Goal: Information Seeking & Learning: Check status

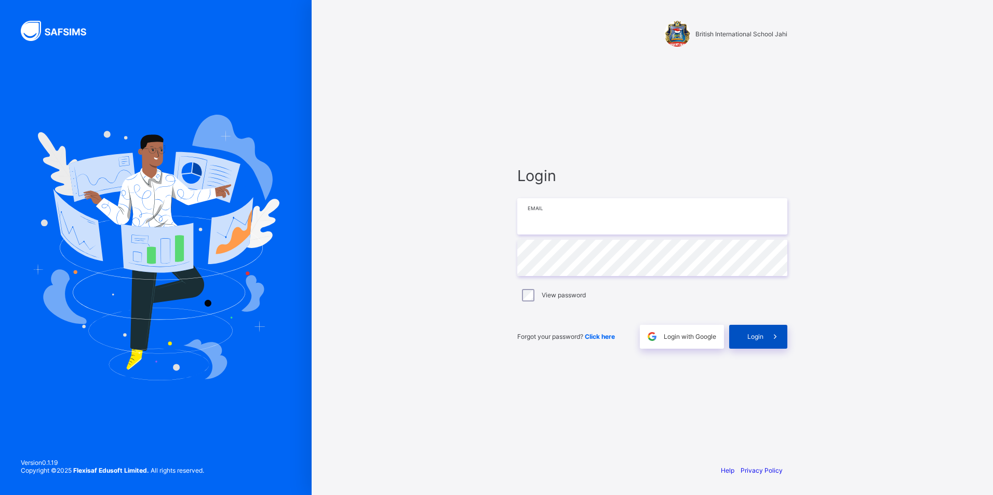
type input "**********"
click at [755, 341] on div "Login" at bounding box center [758, 337] width 58 height 24
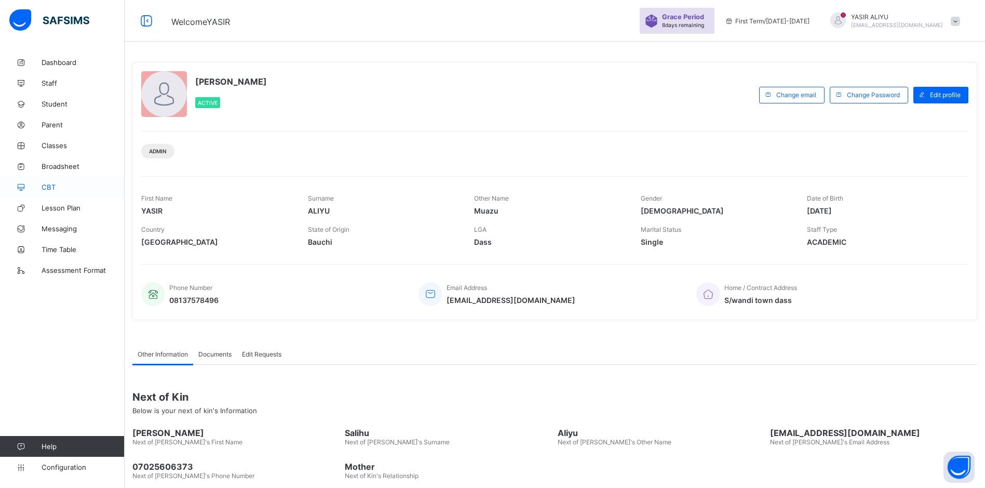
click at [45, 187] on span "CBT" at bounding box center [83, 187] width 83 height 8
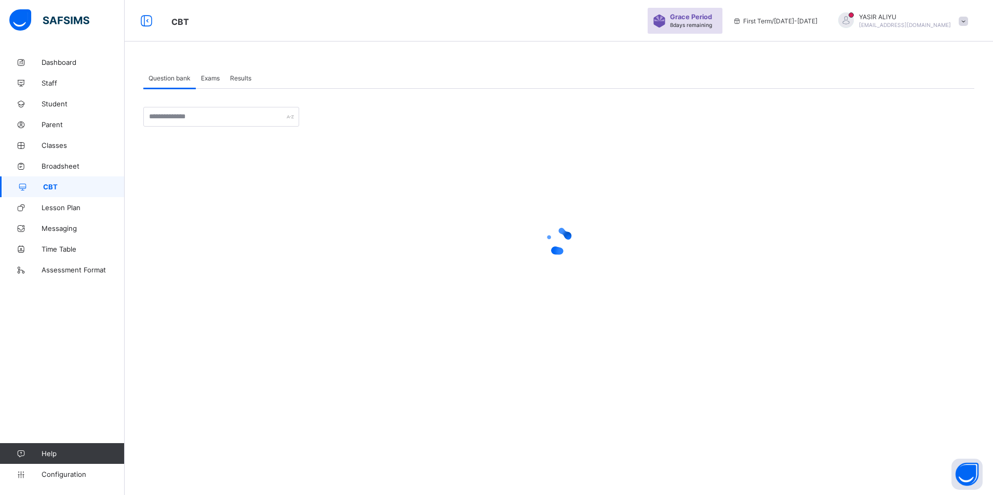
click at [212, 78] on span "Exams" at bounding box center [210, 78] width 19 height 8
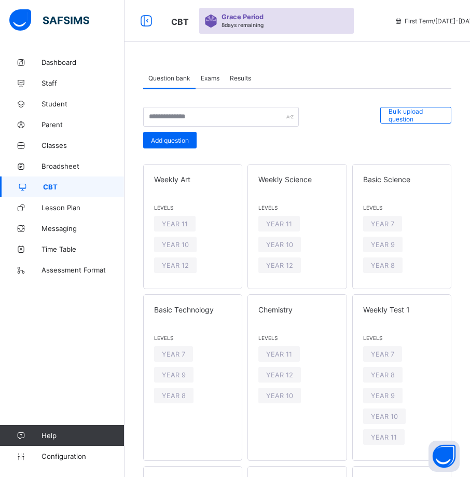
click at [208, 77] on span "Exams" at bounding box center [210, 78] width 19 height 8
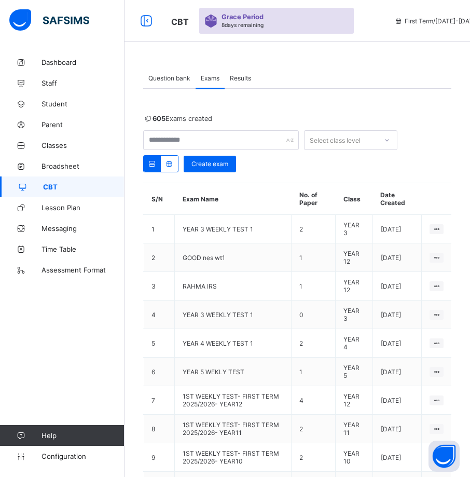
click at [238, 72] on div "Results" at bounding box center [241, 78] width 32 height 21
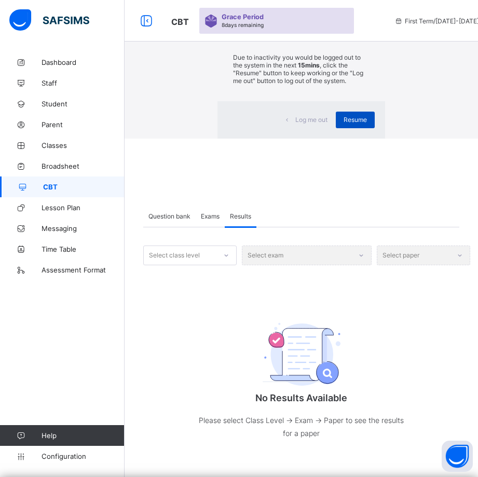
click at [336, 128] on div "Resume" at bounding box center [355, 120] width 39 height 17
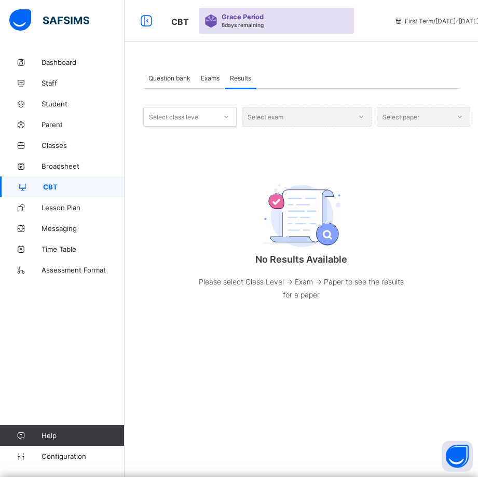
click at [220, 78] on span "Exams" at bounding box center [210, 78] width 19 height 8
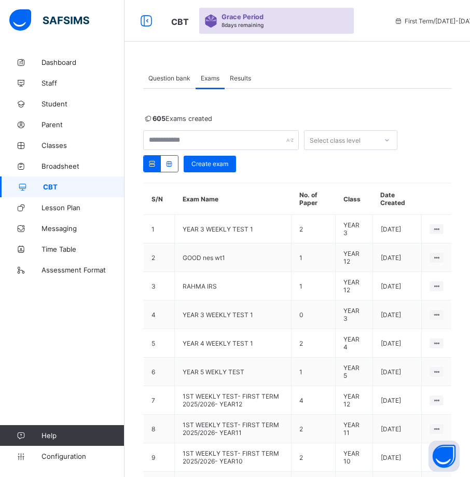
click at [247, 76] on span "Results" at bounding box center [240, 78] width 21 height 8
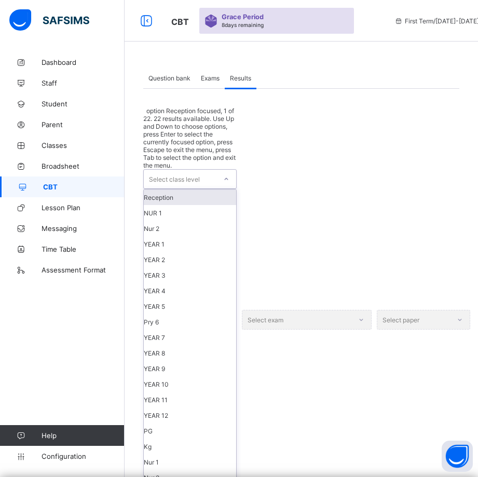
click at [222, 171] on div at bounding box center [227, 179] width 18 height 17
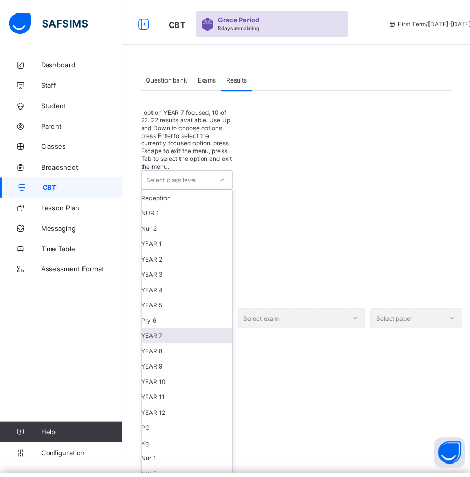
scroll to position [104, 0]
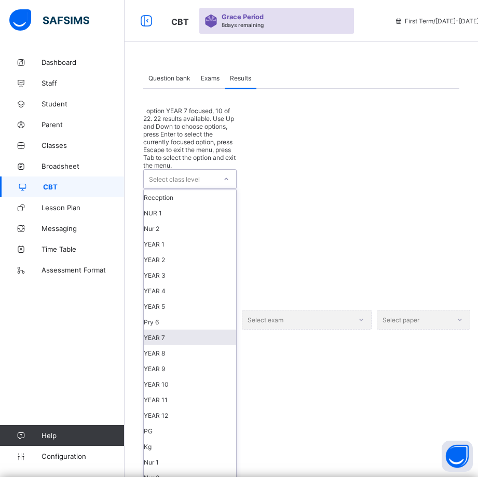
click at [187, 330] on div "YEAR 7" at bounding box center [190, 338] width 92 height 16
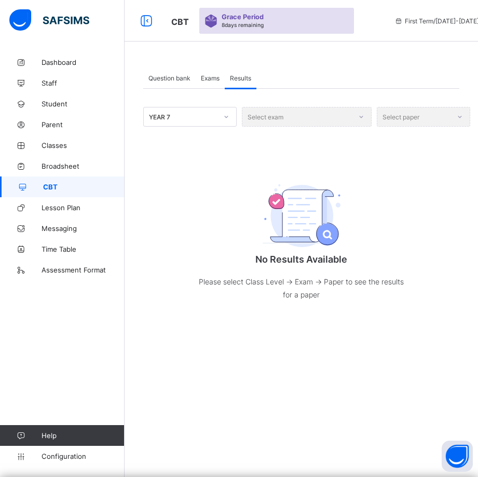
click at [363, 116] on div "Select exam" at bounding box center [307, 117] width 130 height 20
click at [360, 118] on div "Select exam" at bounding box center [307, 117] width 130 height 20
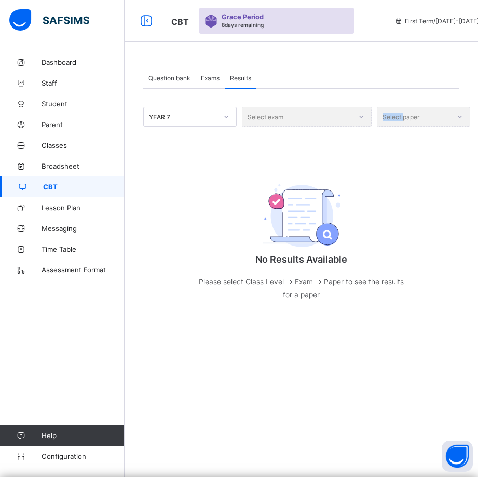
click at [360, 118] on div "Select exam" at bounding box center [307, 117] width 130 height 20
click at [270, 114] on div "Select exam" at bounding box center [307, 117] width 130 height 20
click at [267, 116] on div "Select exam" at bounding box center [307, 117] width 130 height 20
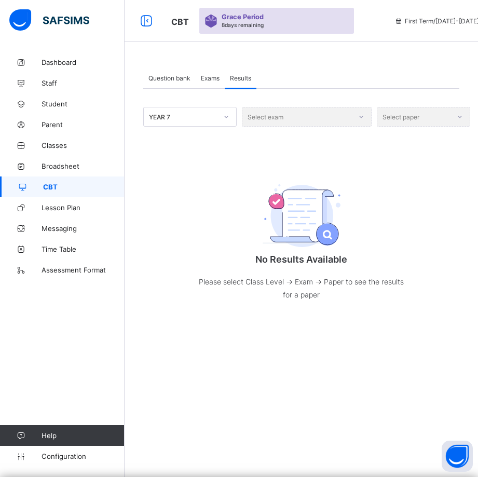
click at [267, 116] on div "Select exam" at bounding box center [307, 117] width 130 height 20
click at [265, 118] on div "Select exam" at bounding box center [307, 117] width 130 height 20
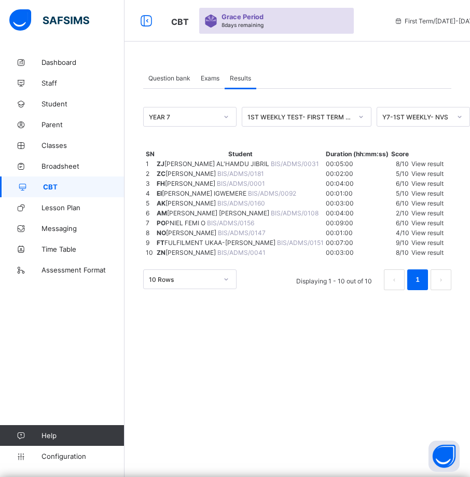
scroll to position [0, 0]
click at [361, 117] on icon at bounding box center [362, 117] width 4 height 2
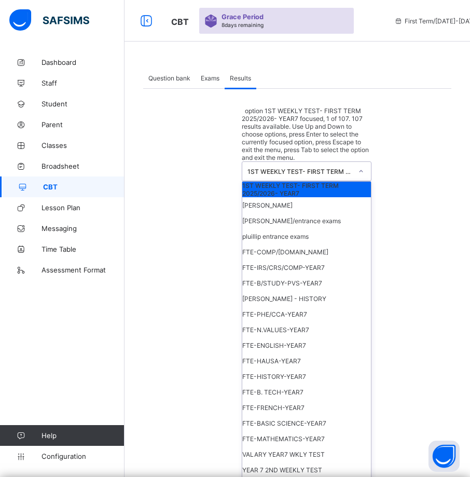
click at [336, 182] on div "1ST WEEKLY TEST- FIRST TERM 2025/2026- YEAR7" at bounding box center [307, 190] width 129 height 16
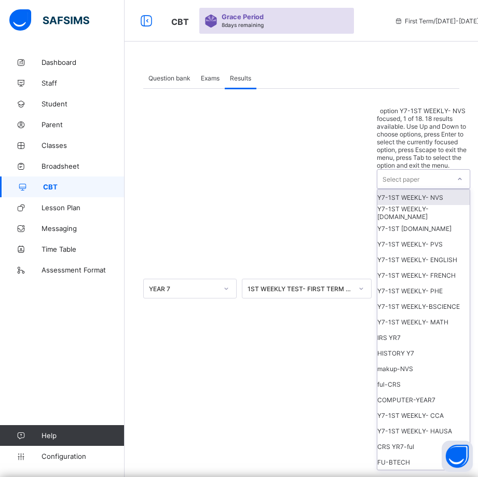
click at [398, 169] on div "Select paper" at bounding box center [401, 179] width 37 height 20
click at [423, 190] on div "Y7-1ST WEEKLY- NVS" at bounding box center [424, 198] width 92 height 16
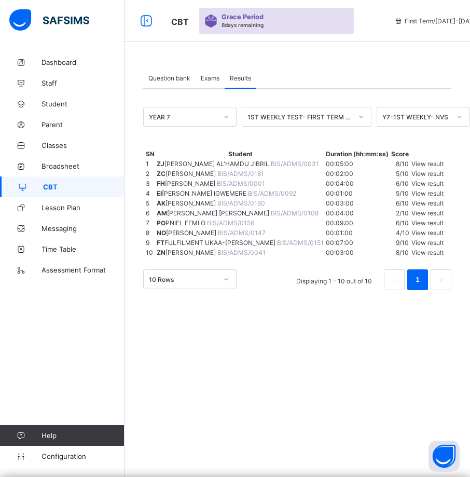
click at [437, 168] on span "View result" at bounding box center [428, 164] width 32 height 8
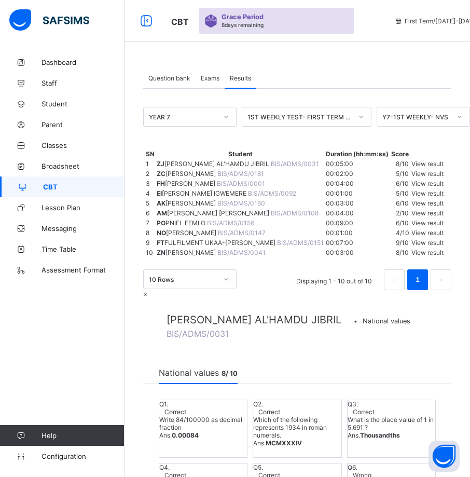
click at [147, 290] on span "×" at bounding box center [145, 294] width 4 height 8
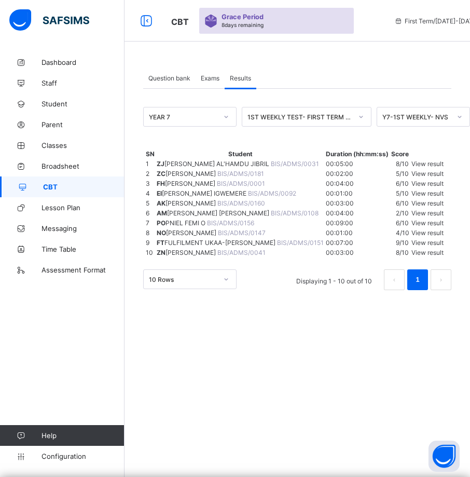
click at [426, 178] on span "View result" at bounding box center [428, 174] width 32 height 8
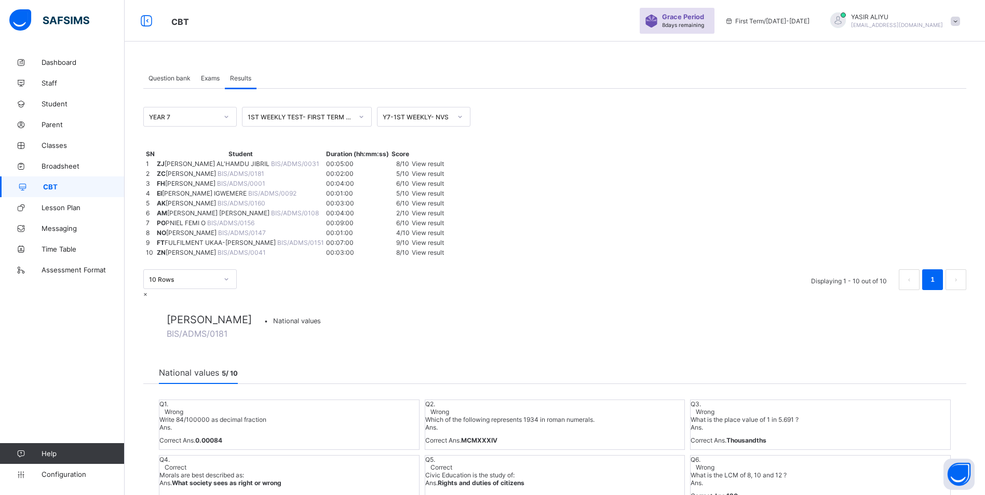
click at [148, 290] on div at bounding box center [554, 290] width 823 height 0
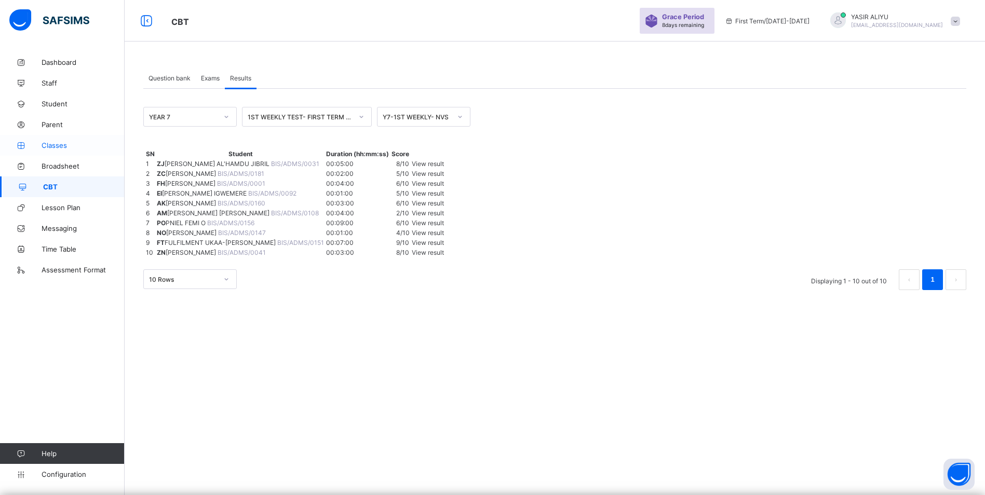
click at [59, 145] on span "Classes" at bounding box center [83, 145] width 83 height 8
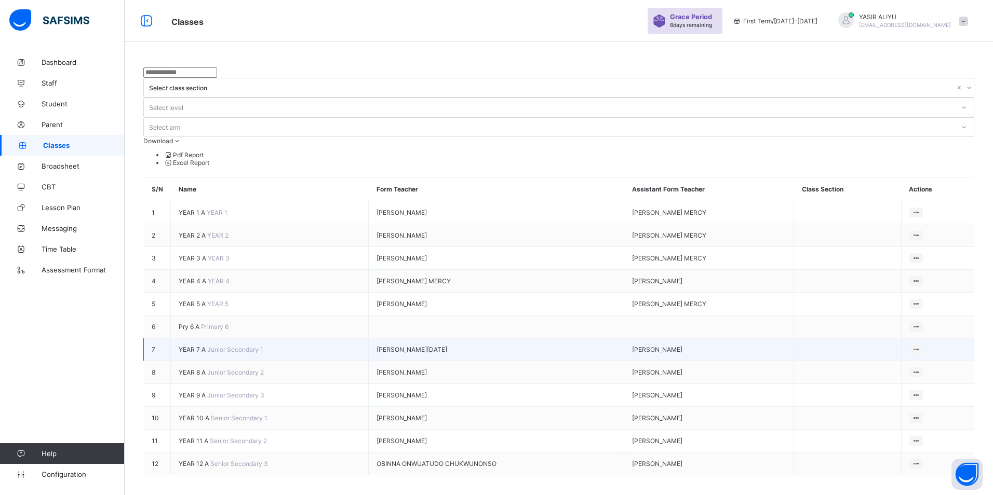
click at [192, 346] on span "YEAR 7 A" at bounding box center [193, 350] width 29 height 8
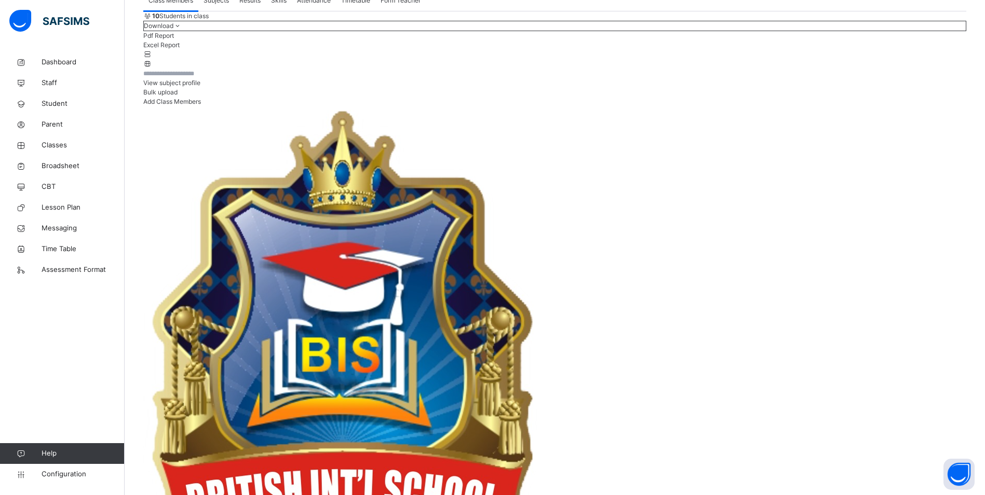
scroll to position [94, 0]
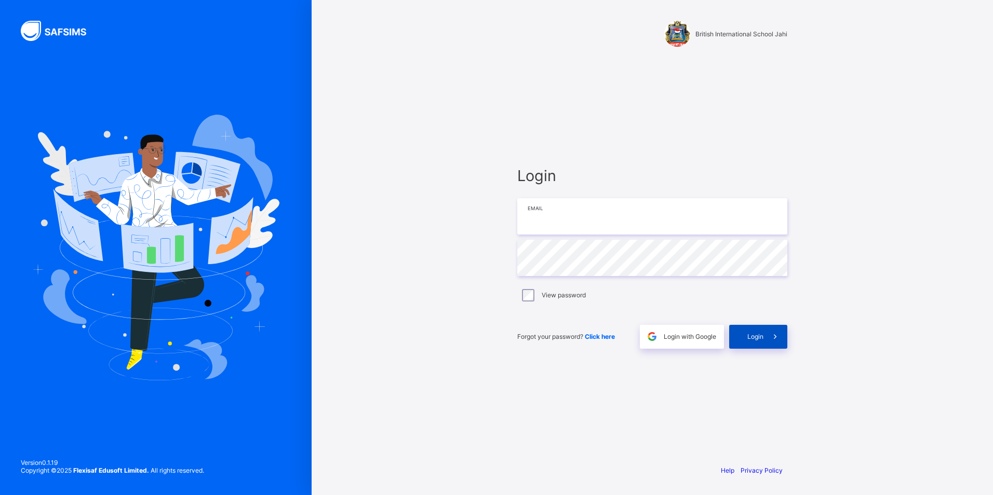
type input "**********"
click at [767, 342] on span at bounding box center [775, 337] width 24 height 24
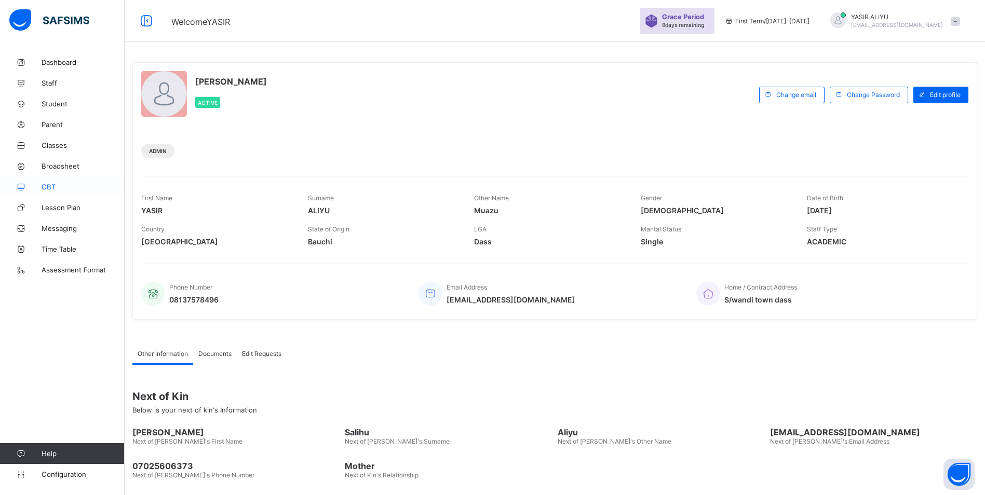
click at [63, 188] on span "CBT" at bounding box center [83, 187] width 83 height 8
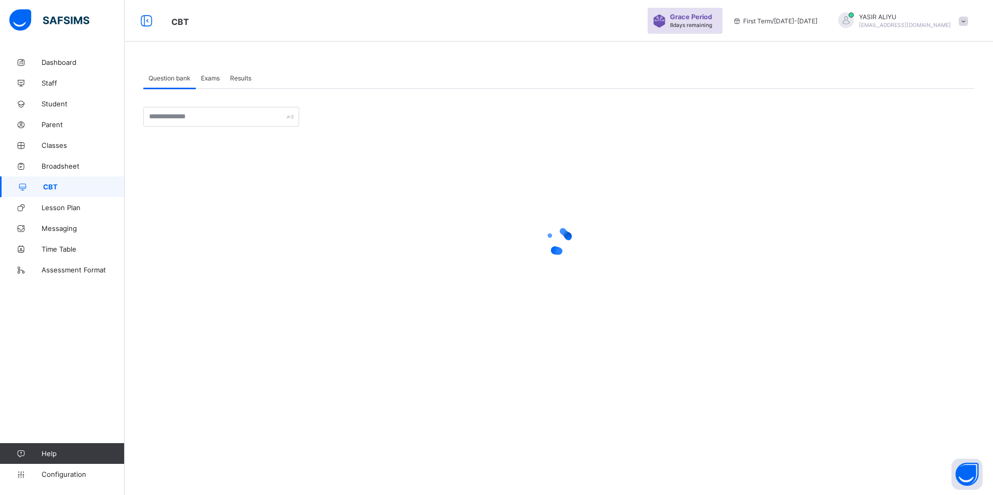
click at [211, 76] on span "Exams" at bounding box center [210, 78] width 19 height 8
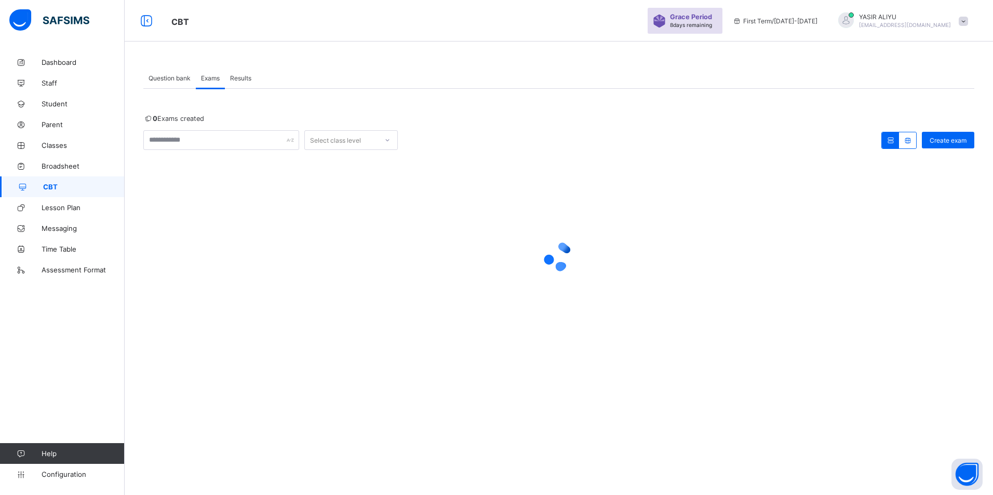
click at [238, 77] on span "Results" at bounding box center [240, 78] width 21 height 8
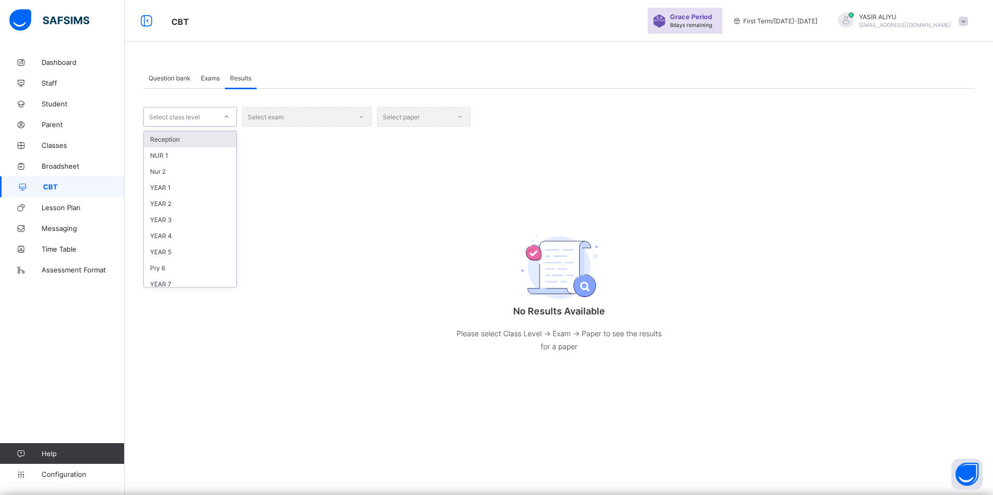
click at [217, 116] on div at bounding box center [227, 116] width 20 height 19
click at [176, 279] on div "YEAR 7" at bounding box center [190, 284] width 92 height 16
click at [361, 118] on div "Select exam" at bounding box center [307, 117] width 130 height 20
click at [352, 116] on div "Select exam" at bounding box center [307, 117] width 130 height 20
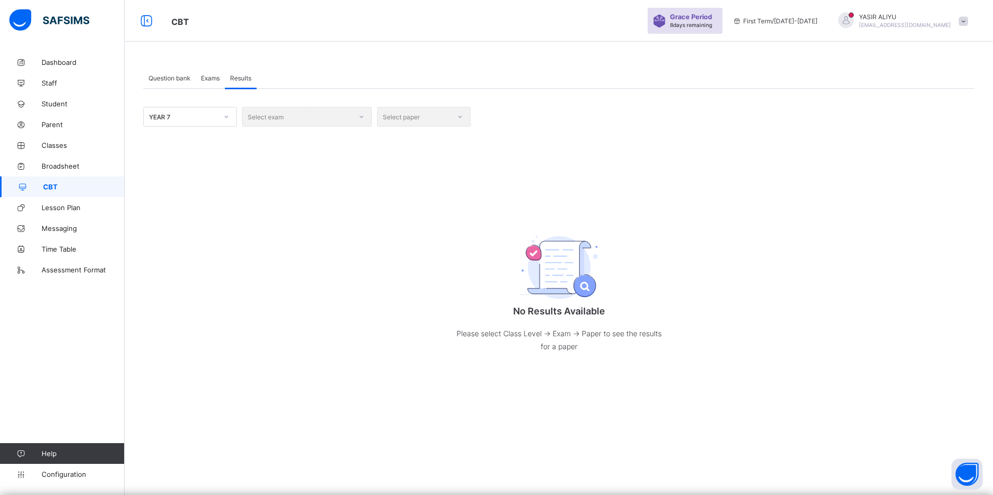
drag, startPoint x: 352, startPoint y: 116, endPoint x: 327, endPoint y: 123, distance: 25.5
click at [327, 123] on div "Select exam" at bounding box center [307, 117] width 130 height 20
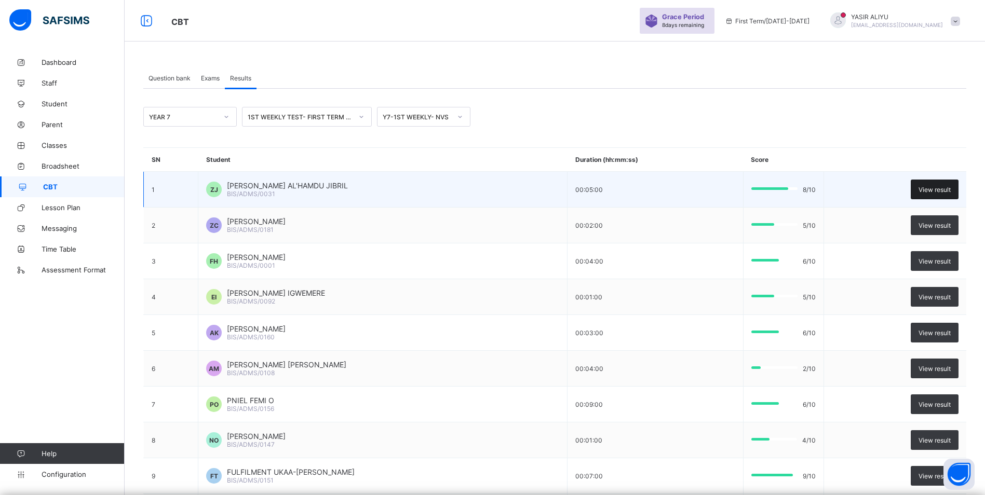
click at [945, 191] on span "View result" at bounding box center [935, 190] width 32 height 8
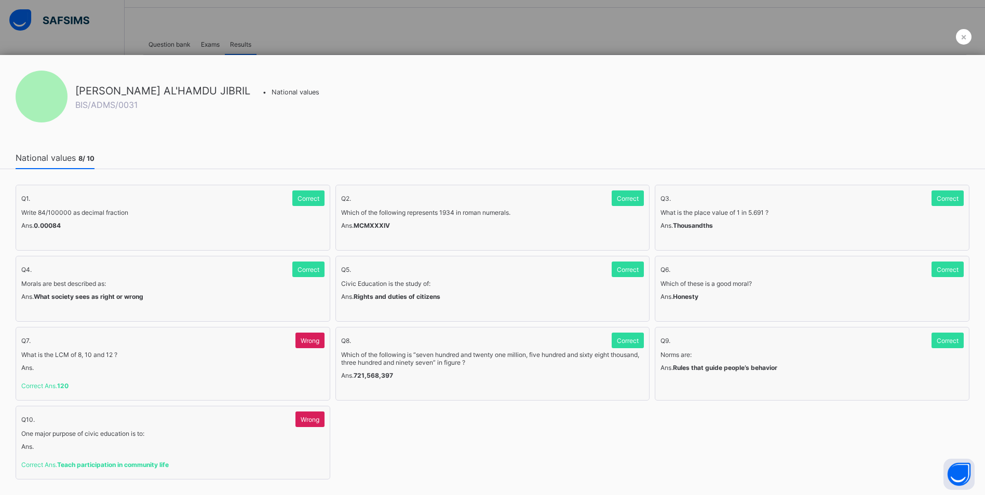
scroll to position [52, 0]
click at [959, 37] on div "×" at bounding box center [964, 37] width 16 height 16
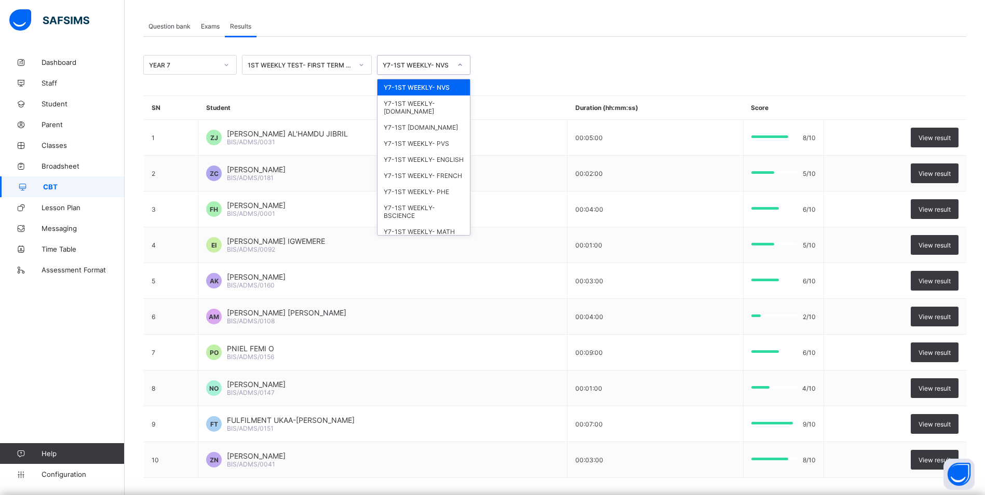
click at [460, 63] on icon at bounding box center [460, 65] width 6 height 10
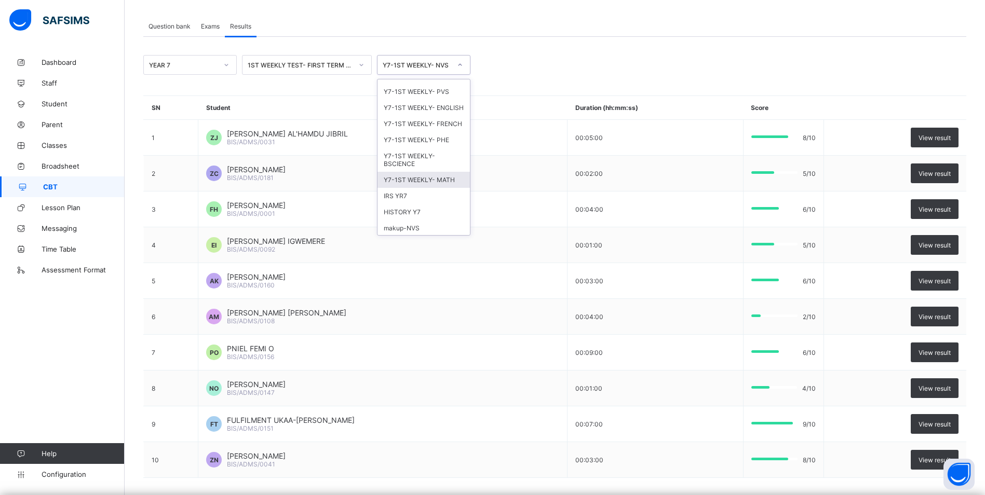
scroll to position [104, 0]
click at [436, 184] on div "makup-NVS" at bounding box center [424, 176] width 92 height 16
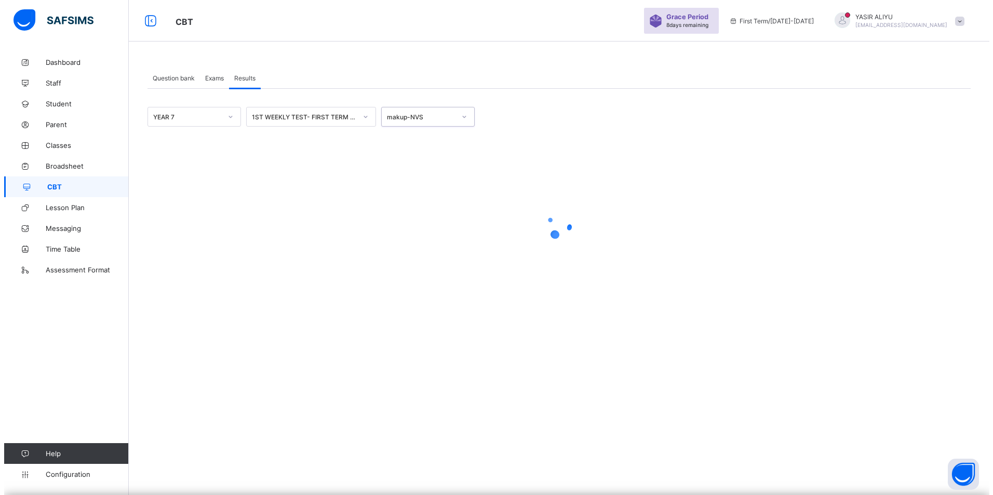
scroll to position [0, 0]
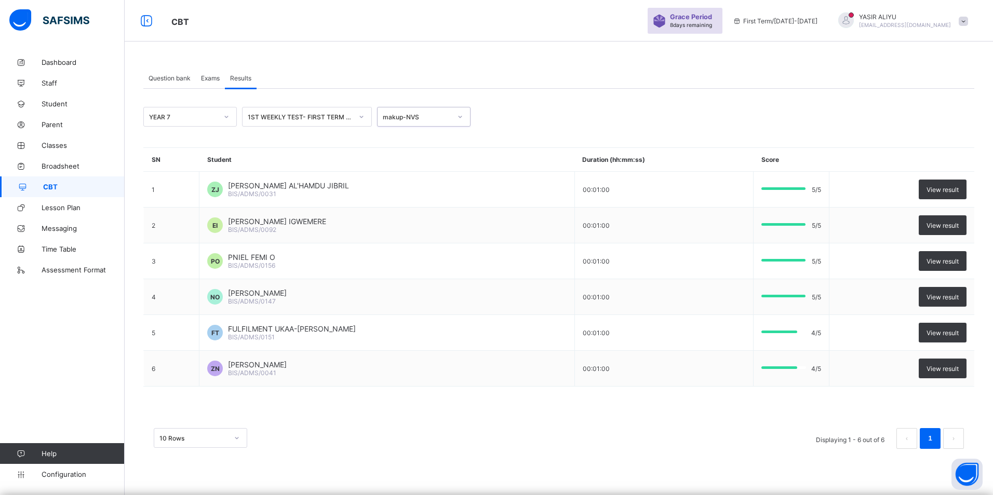
click at [462, 116] on icon at bounding box center [460, 117] width 6 height 10
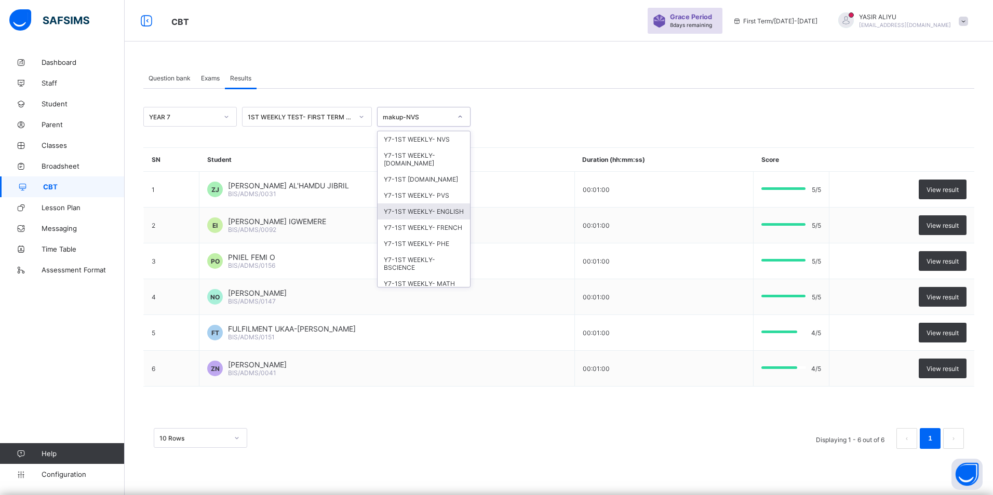
click at [408, 220] on div "Y7-1ST WEEKLY- ENGLISH" at bounding box center [424, 212] width 92 height 16
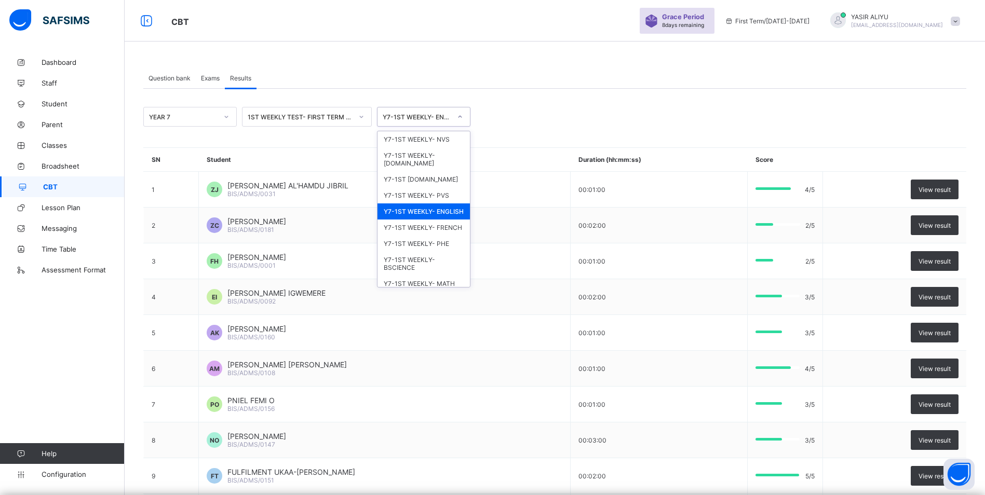
click at [463, 116] on icon at bounding box center [460, 117] width 6 height 10
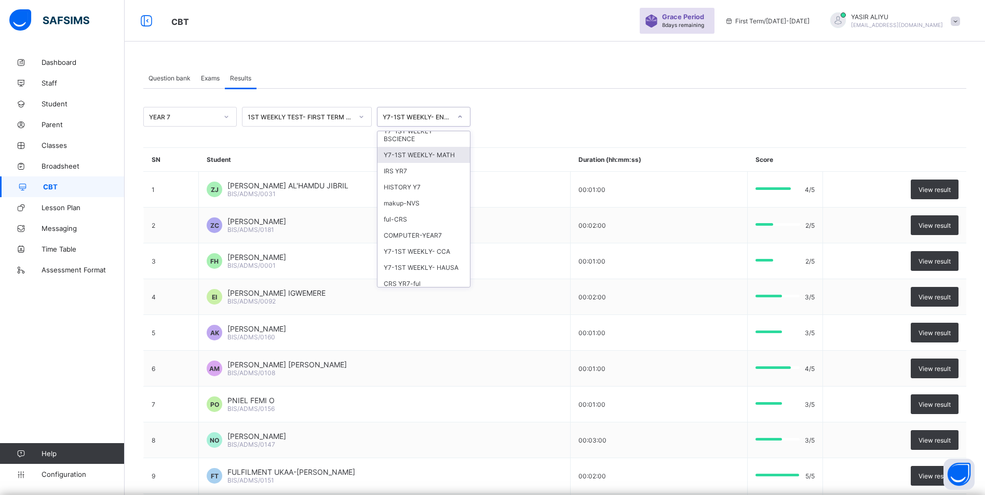
click at [429, 163] on div "Y7-1ST WEEKLY- MATH" at bounding box center [424, 155] width 92 height 16
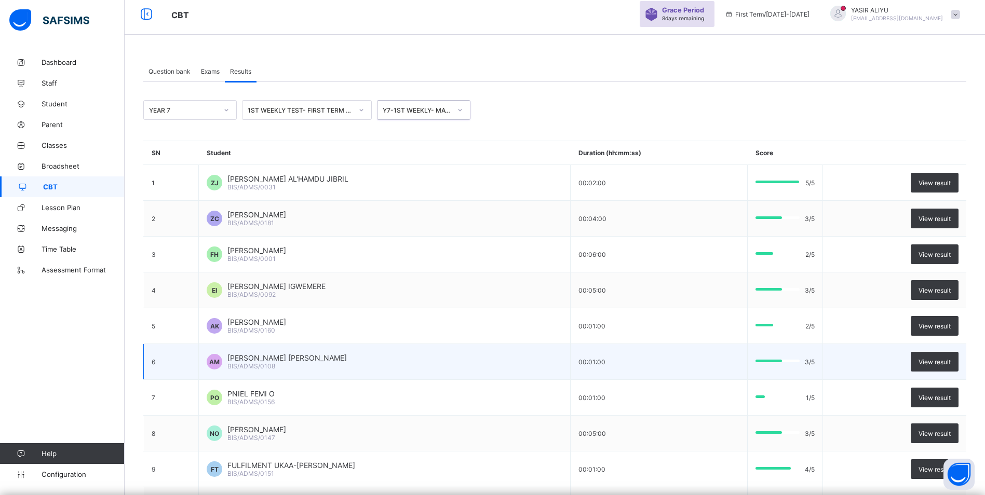
scroll to position [0, 0]
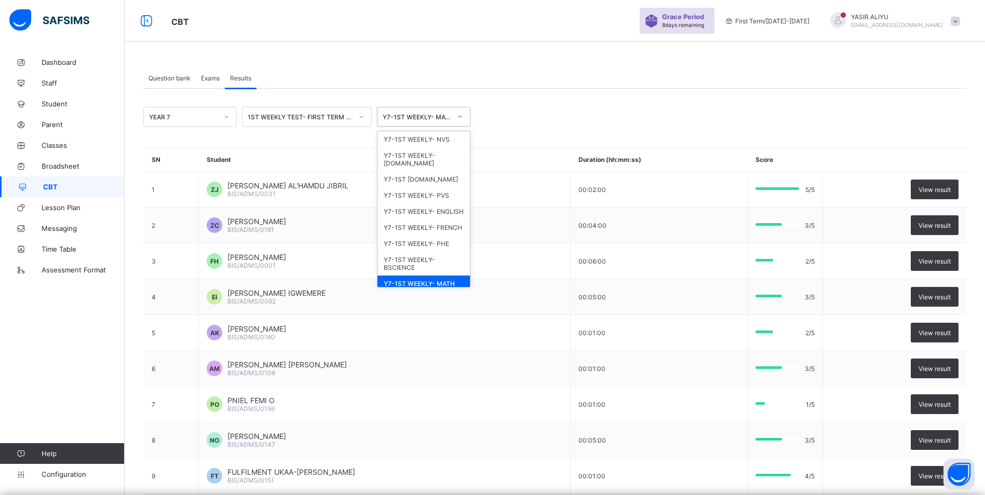
click at [457, 115] on icon at bounding box center [460, 117] width 6 height 10
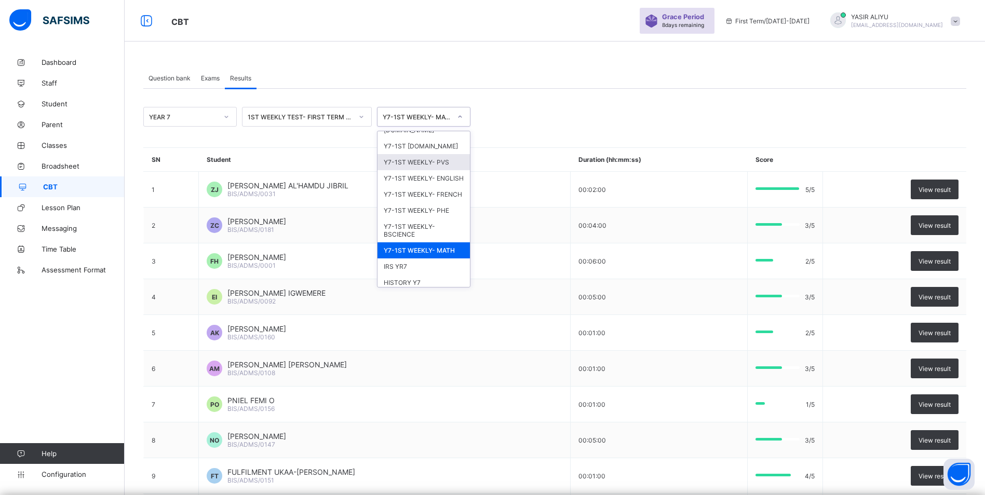
click at [436, 163] on div "Y7-1ST WEEKLY- PVS" at bounding box center [424, 162] width 92 height 16
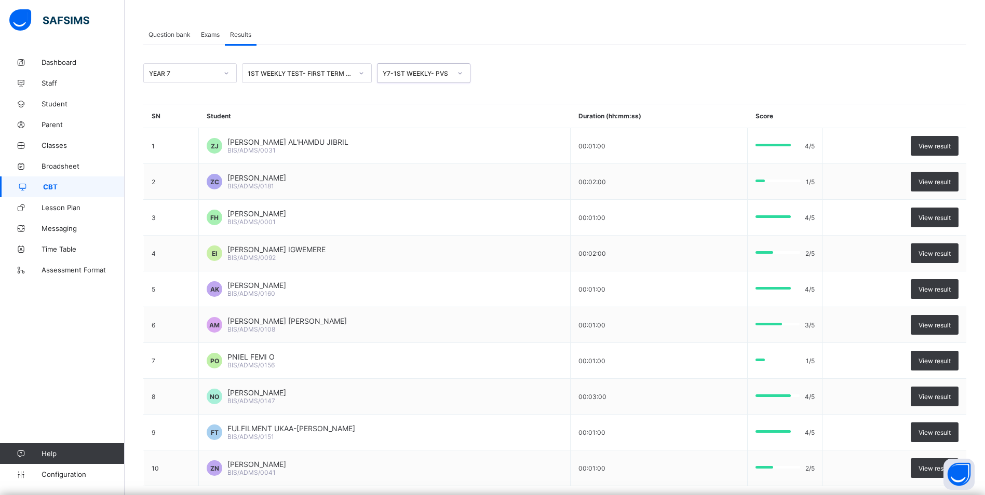
scroll to position [0, 0]
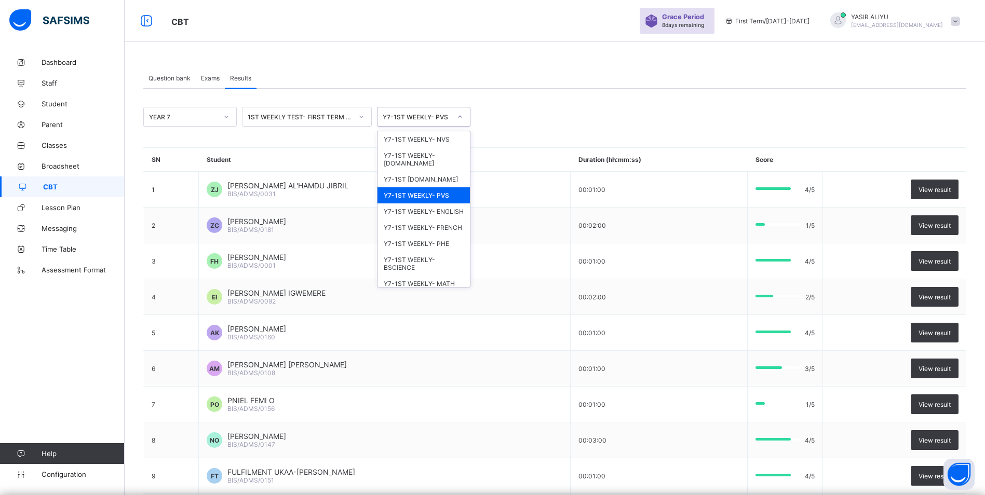
click at [463, 116] on div at bounding box center [460, 117] width 18 height 17
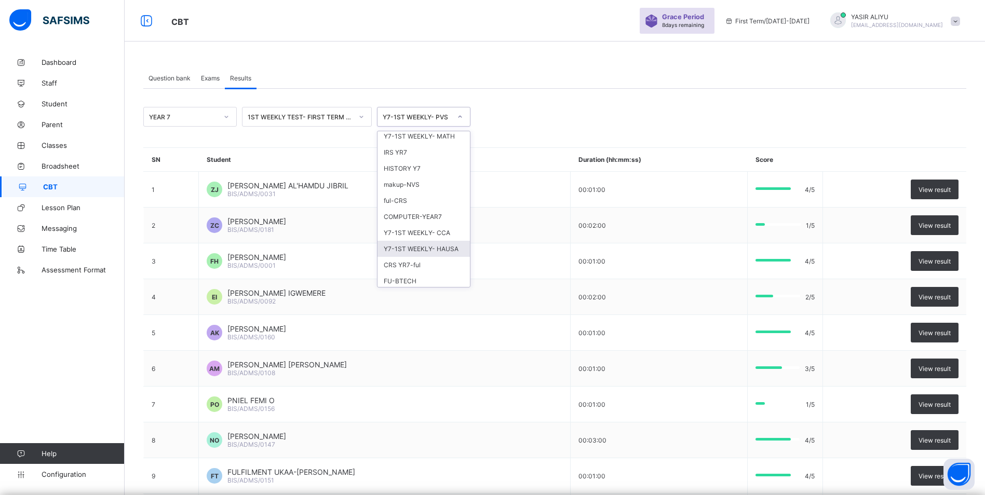
scroll to position [156, 0]
click at [432, 223] on div "COMPUTER-YEAR7" at bounding box center [424, 215] width 92 height 16
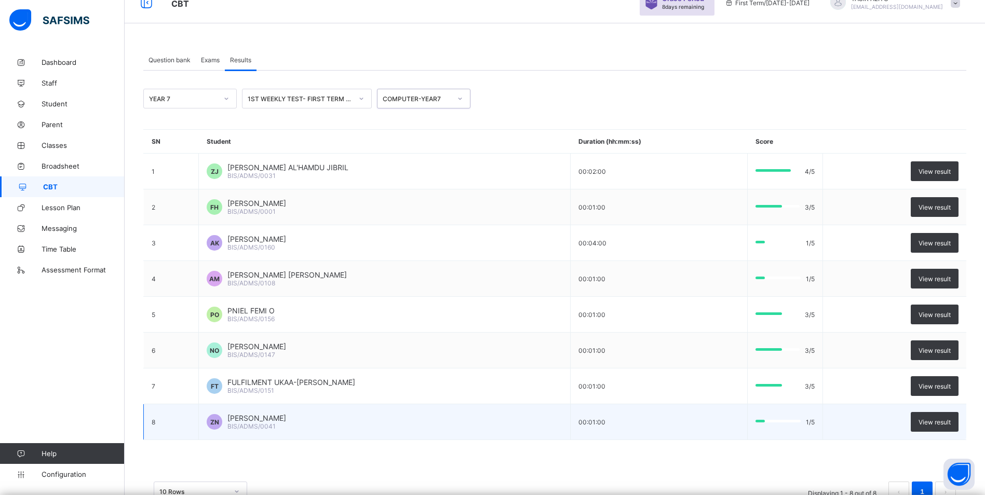
scroll to position [0, 0]
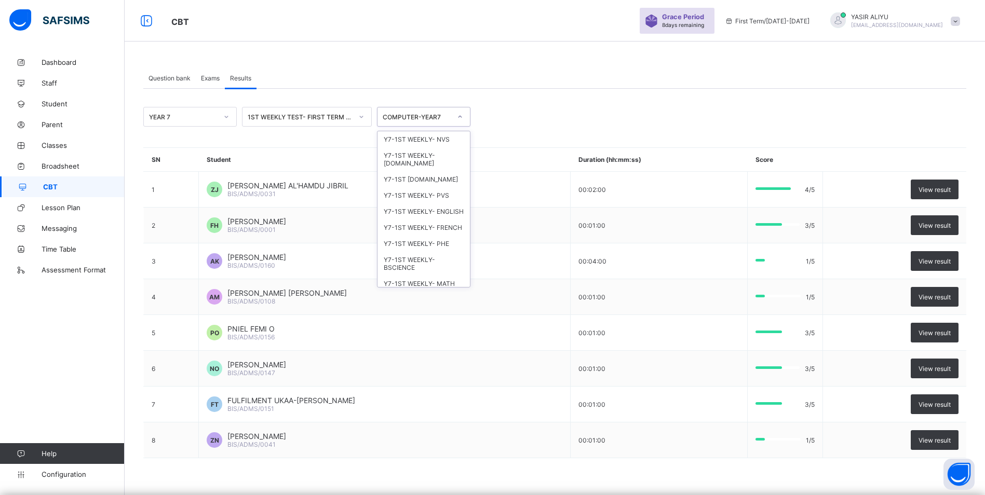
click at [459, 116] on icon at bounding box center [460, 117] width 6 height 10
click at [410, 153] on div "Y7-1ST WEEKLY- [DOMAIN_NAME]" at bounding box center [424, 150] width 92 height 24
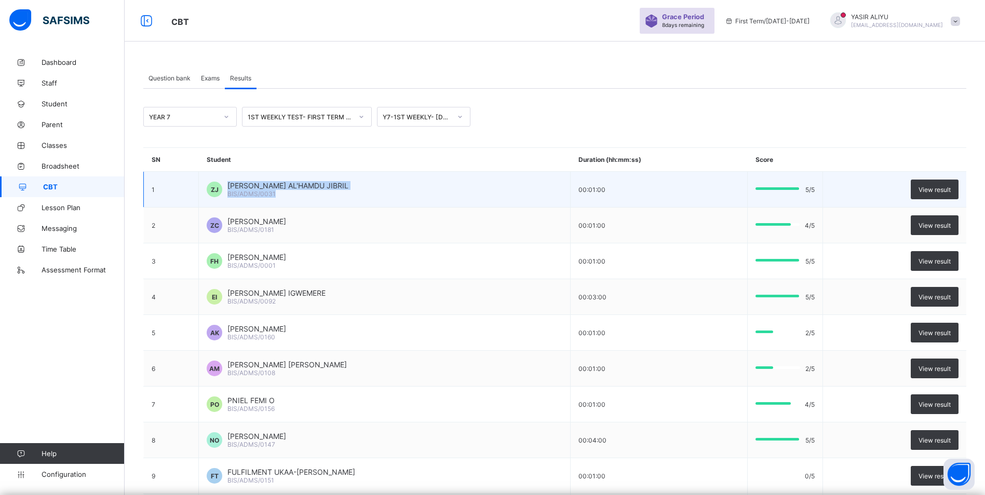
drag, startPoint x: 227, startPoint y: 184, endPoint x: 276, endPoint y: 195, distance: 50.0
click at [276, 195] on div "ZAINAB NAWAL AL'HAMDU JIBRIL BIS/ADMS/0031" at bounding box center [287, 189] width 121 height 17
drag, startPoint x: 276, startPoint y: 195, endPoint x: 415, endPoint y: 179, distance: 140.1
click at [415, 179] on td "ZJ ZAINAB NAWAL AL'HAMDU JIBRIL BIS/ADMS/0031" at bounding box center [385, 190] width 372 height 36
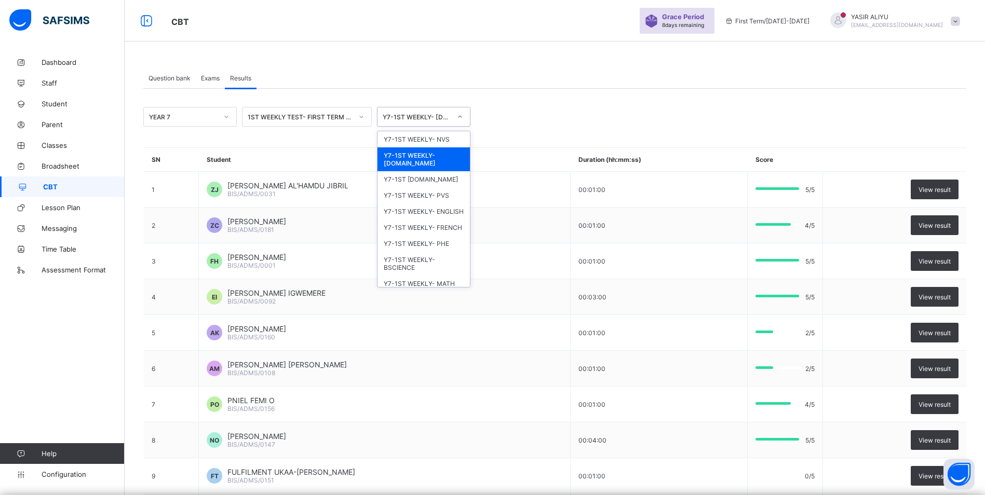
click at [462, 115] on icon at bounding box center [460, 117] width 6 height 10
click at [434, 158] on div "Y7-1ST WEEKLY- [DOMAIN_NAME]" at bounding box center [424, 159] width 92 height 24
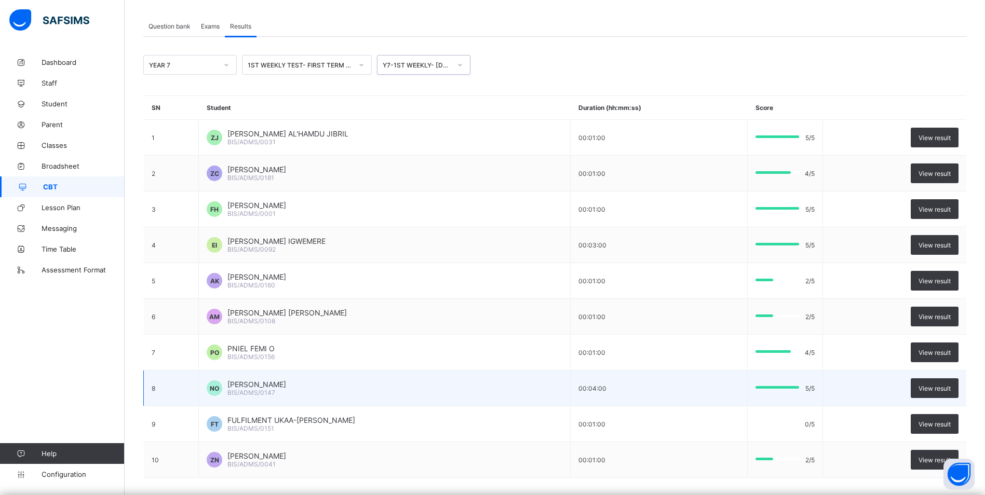
scroll to position [104, 0]
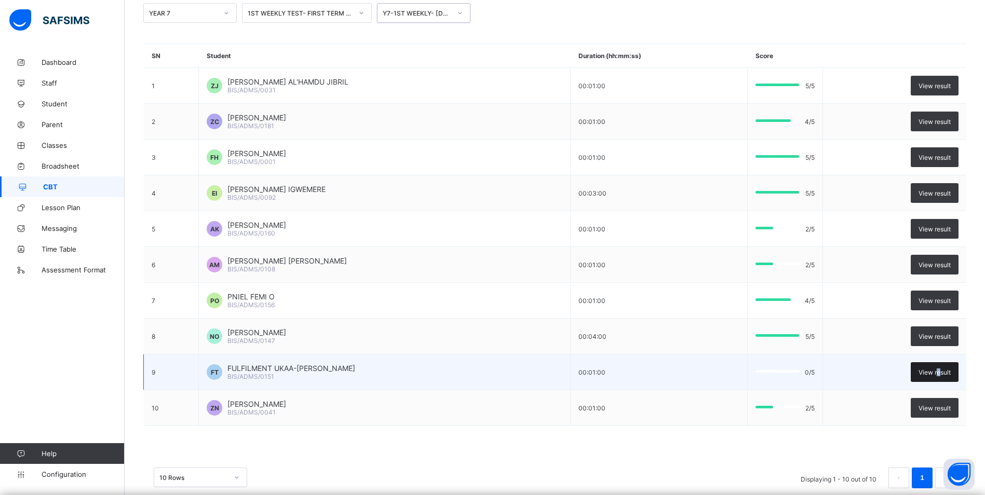
click at [946, 369] on span "View result" at bounding box center [935, 373] width 32 height 8
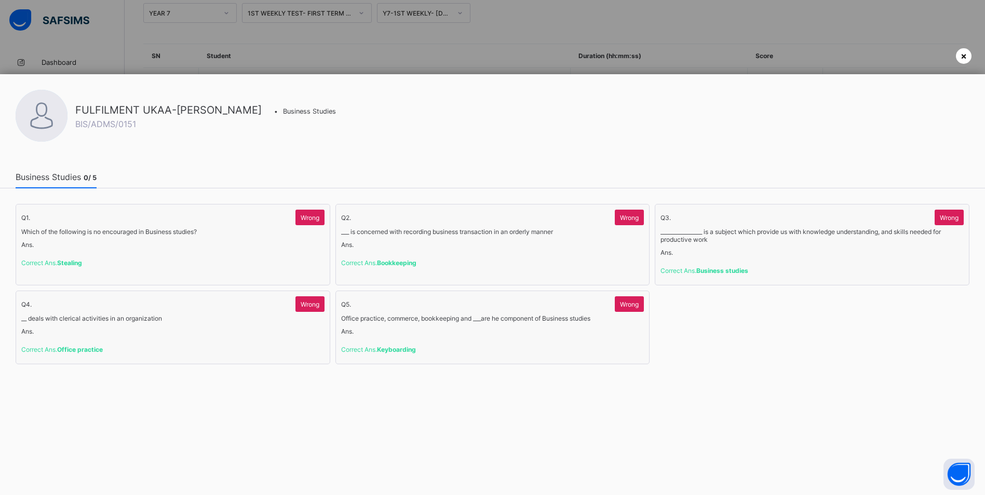
click at [967, 53] on span "×" at bounding box center [964, 55] width 6 height 11
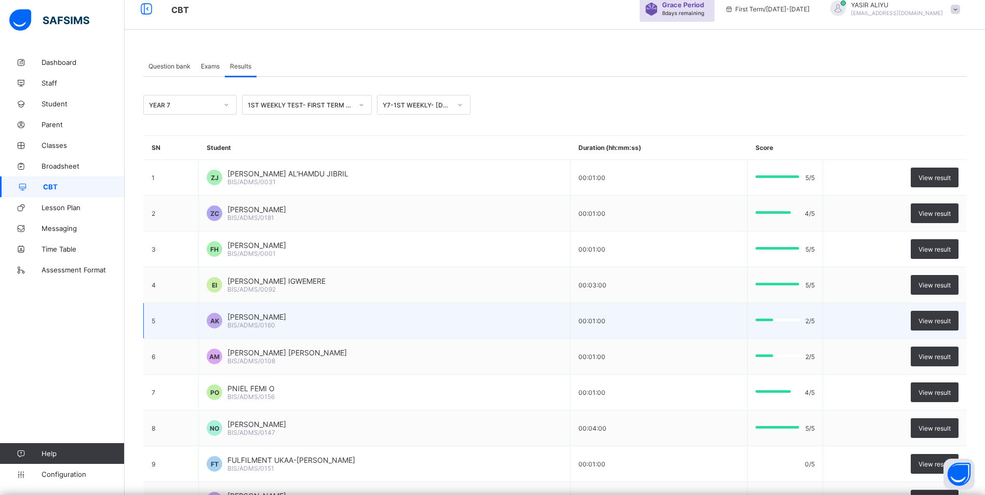
scroll to position [0, 0]
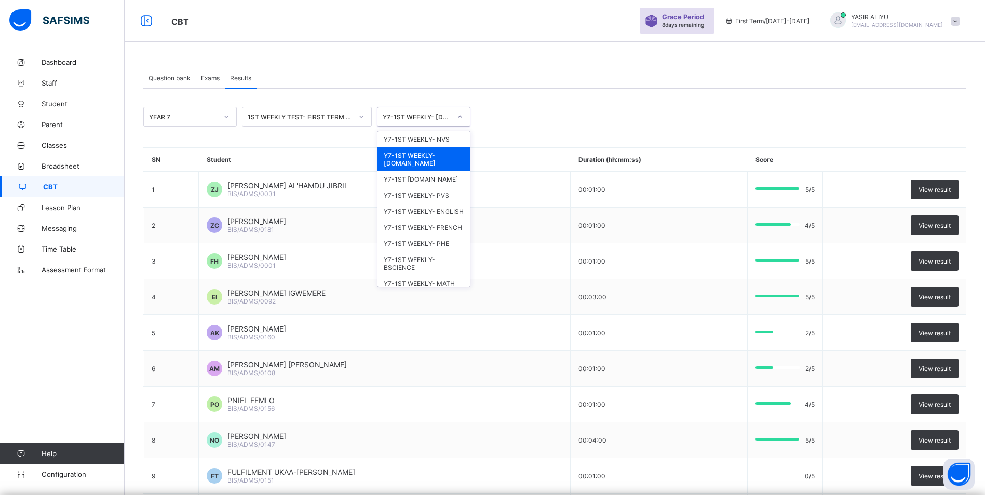
click at [461, 114] on icon at bounding box center [460, 117] width 6 height 10
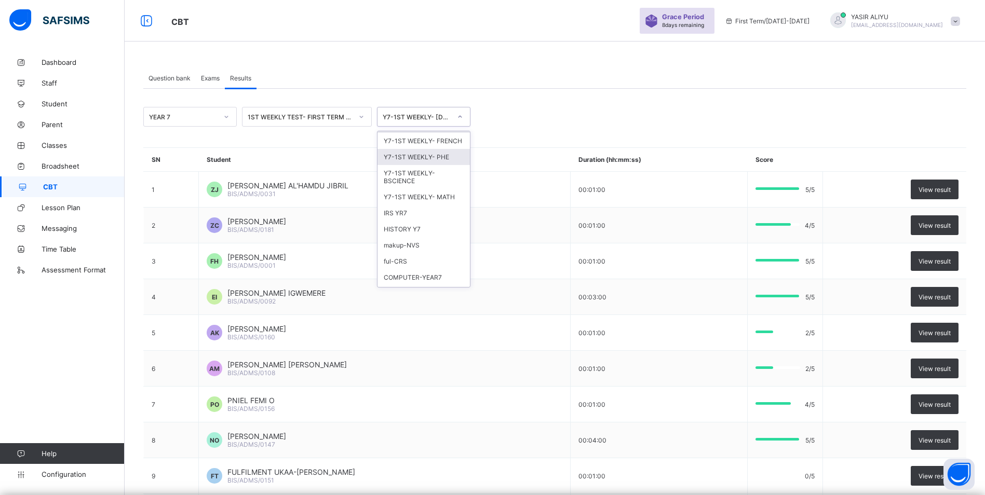
scroll to position [104, 0]
click at [418, 172] on div "Y7-1ST WEEKLY-BSCIENCE" at bounding box center [424, 160] width 92 height 24
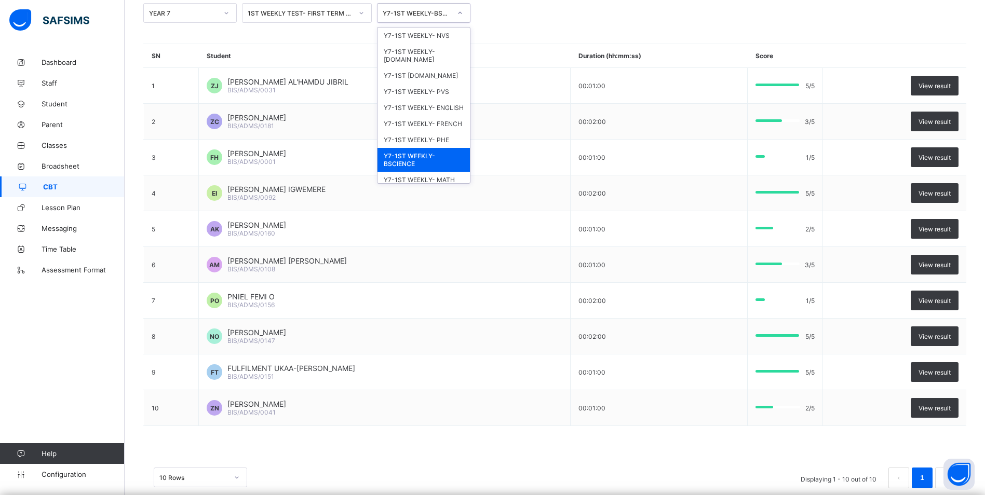
click at [460, 12] on icon at bounding box center [460, 13] width 6 height 10
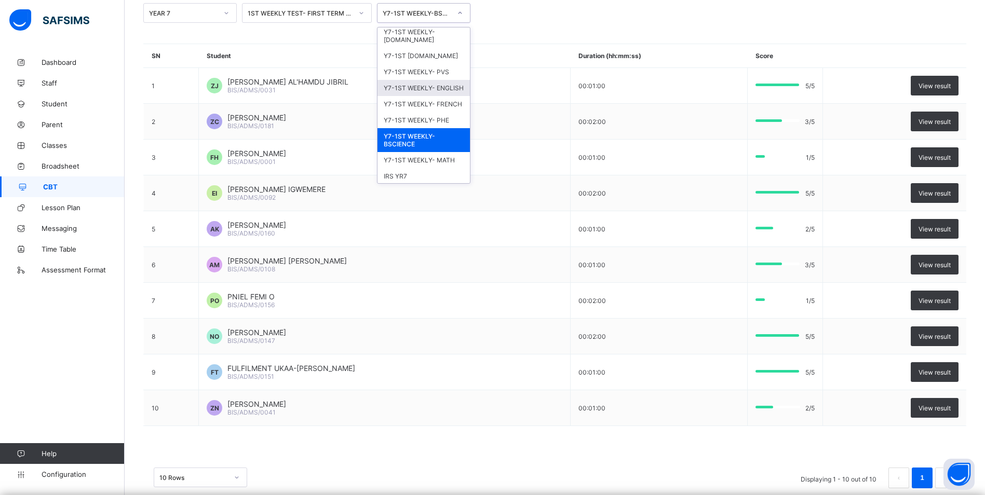
scroll to position [0, 0]
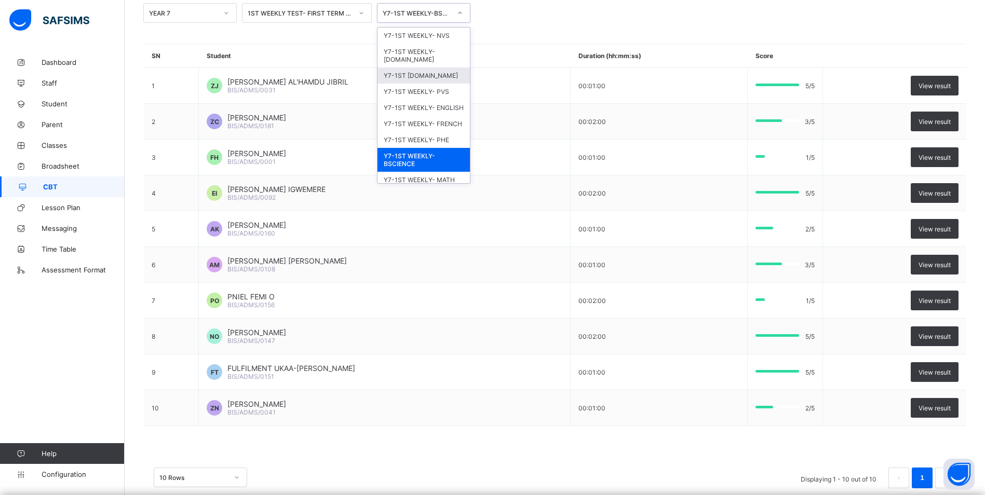
click at [416, 76] on div "Y7-1ST [DOMAIN_NAME]" at bounding box center [424, 76] width 92 height 16
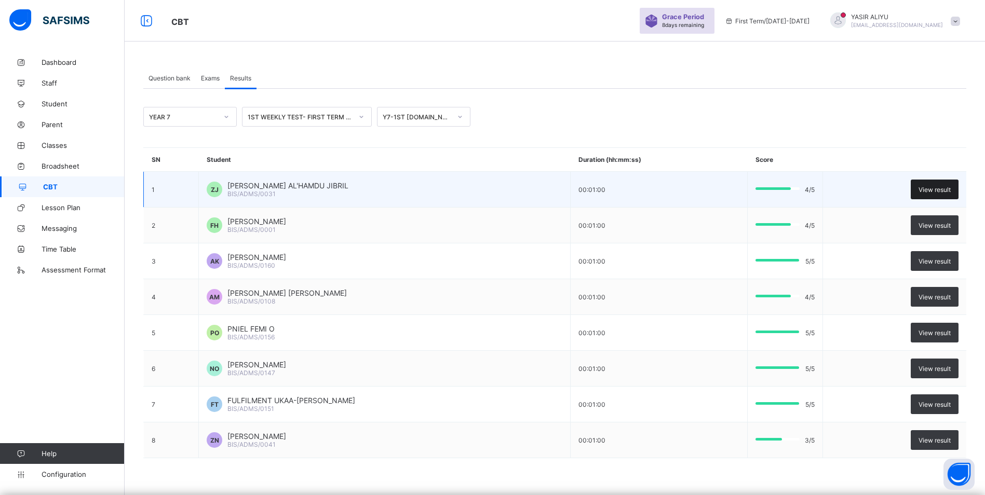
click at [946, 187] on span "View result" at bounding box center [935, 190] width 32 height 8
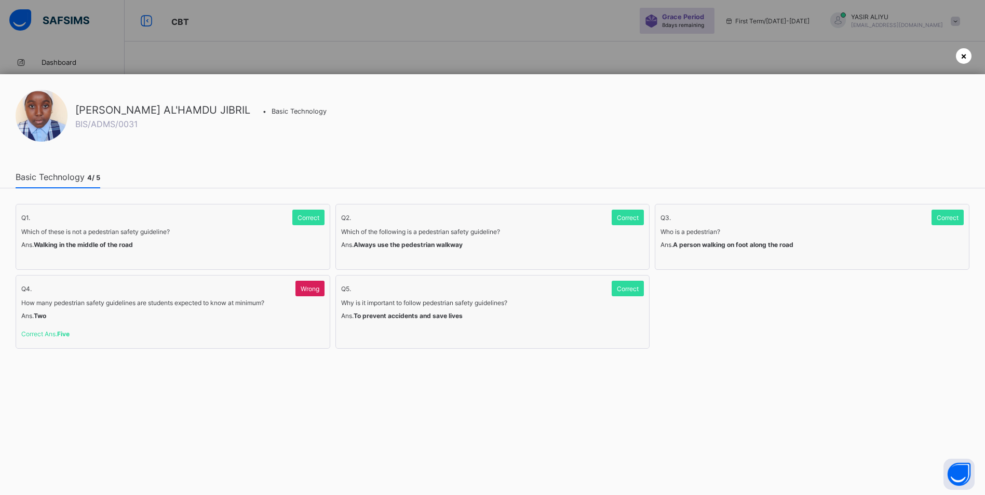
click at [962, 57] on span "×" at bounding box center [964, 55] width 6 height 11
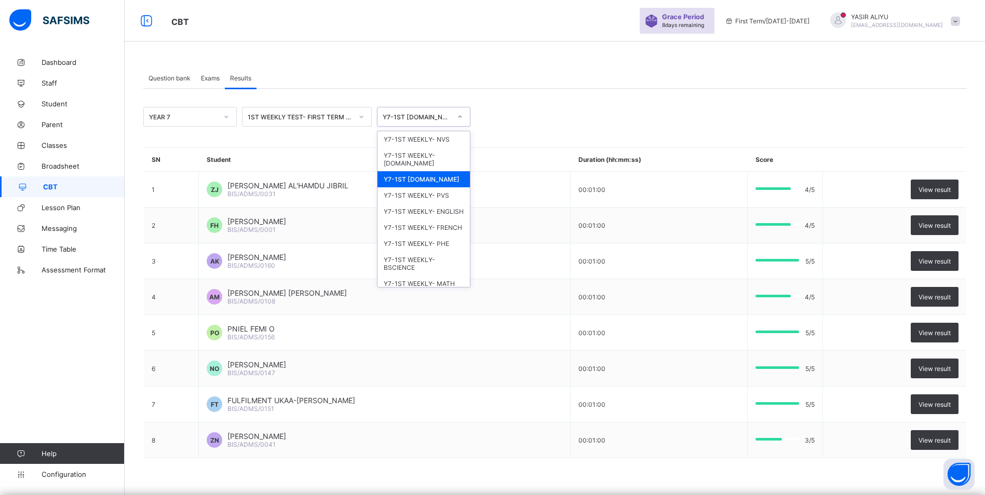
click at [459, 115] on icon at bounding box center [460, 117] width 6 height 10
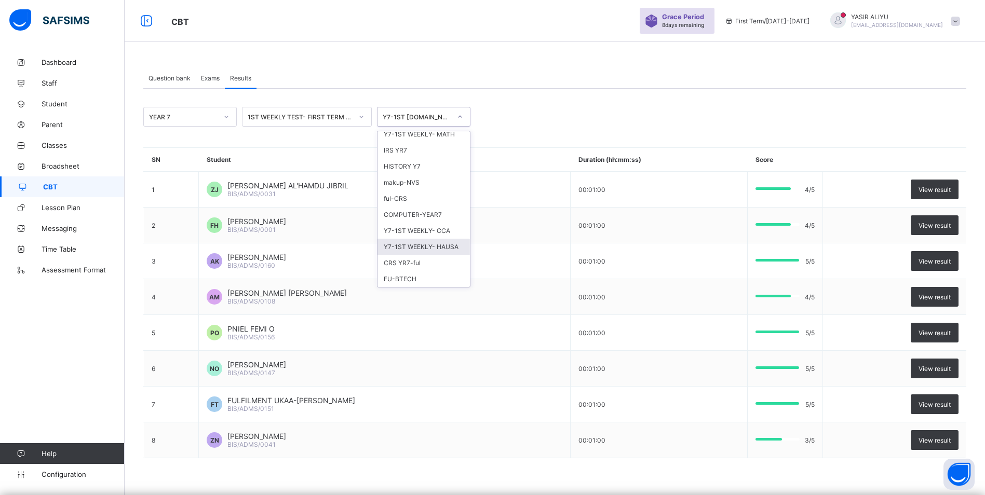
scroll to position [181, 0]
click at [401, 158] on div "HISTORY Y7" at bounding box center [424, 166] width 92 height 16
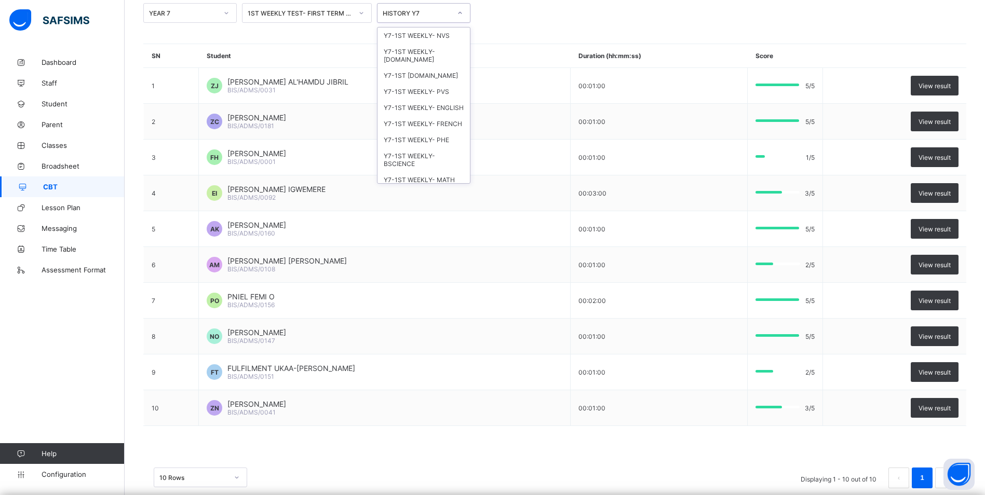
scroll to position [65, 0]
click at [457, 14] on icon at bounding box center [460, 13] width 6 height 10
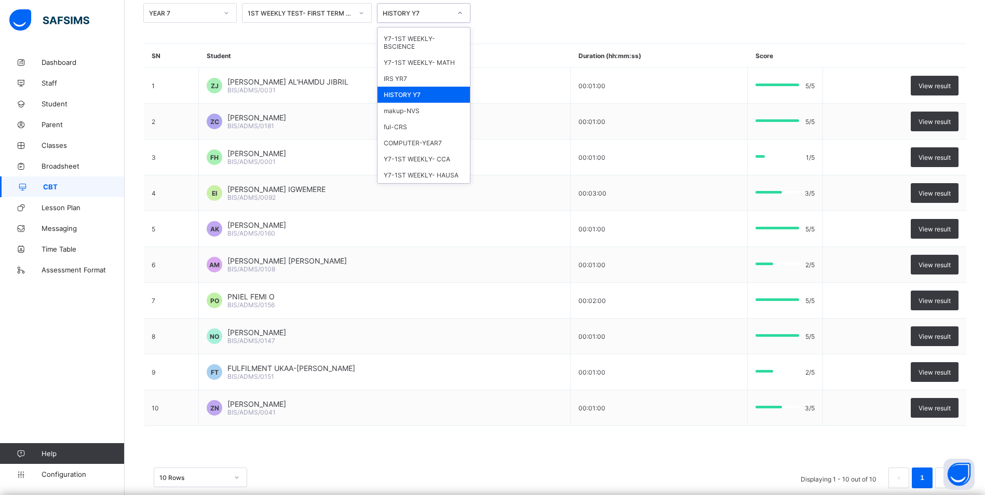
scroll to position [169, 0]
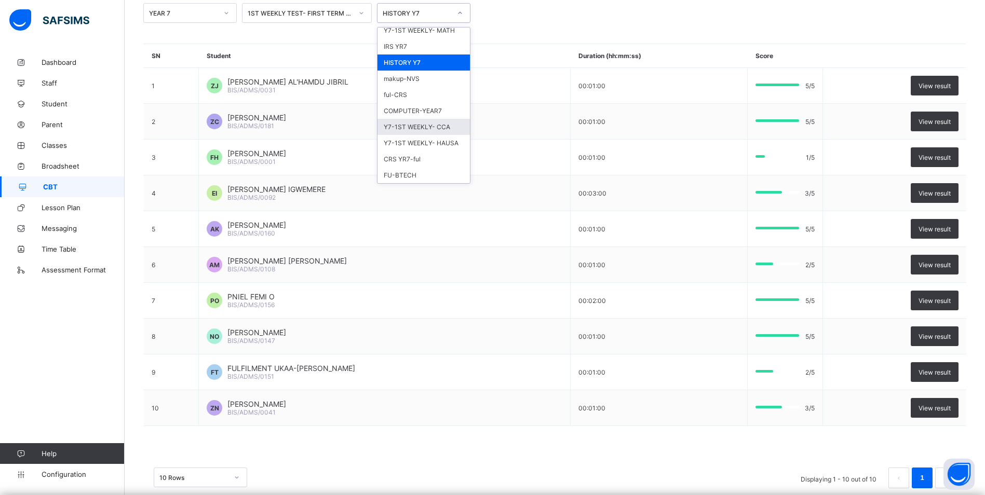
click at [420, 129] on div "Y7-1ST WEEKLY- CCA" at bounding box center [424, 127] width 92 height 16
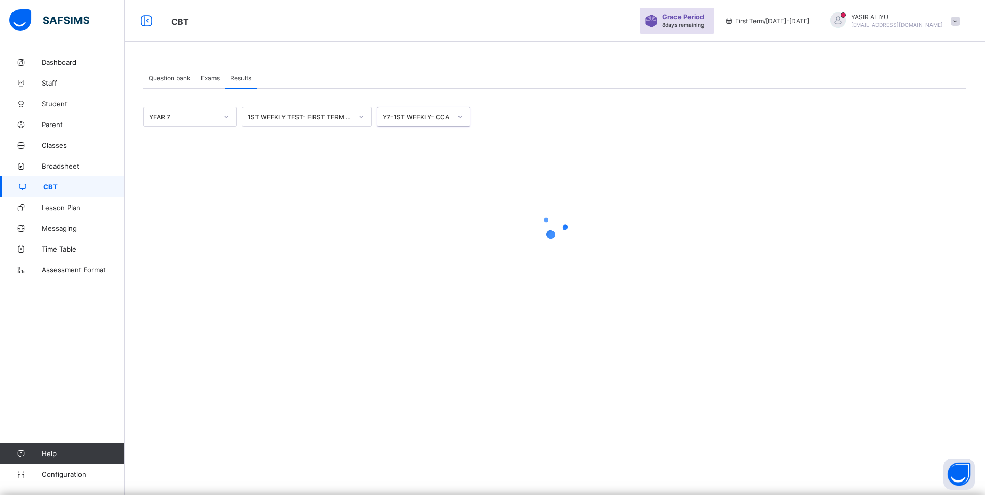
scroll to position [0, 0]
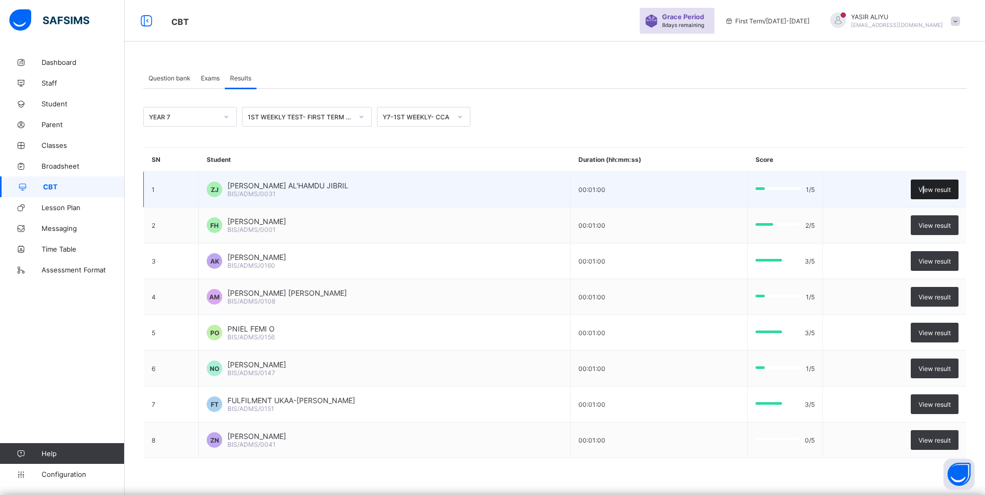
click at [931, 190] on span "View result" at bounding box center [935, 190] width 32 height 8
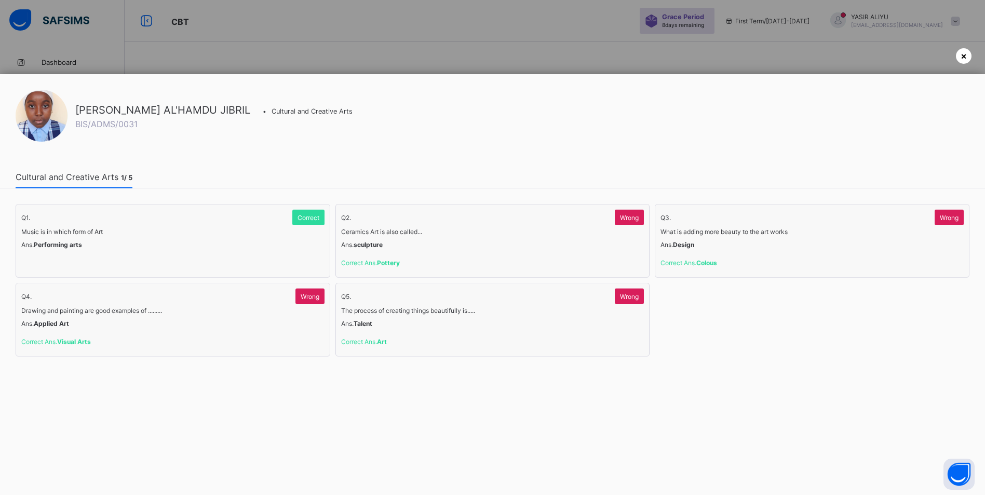
click at [961, 59] on span "×" at bounding box center [964, 55] width 6 height 11
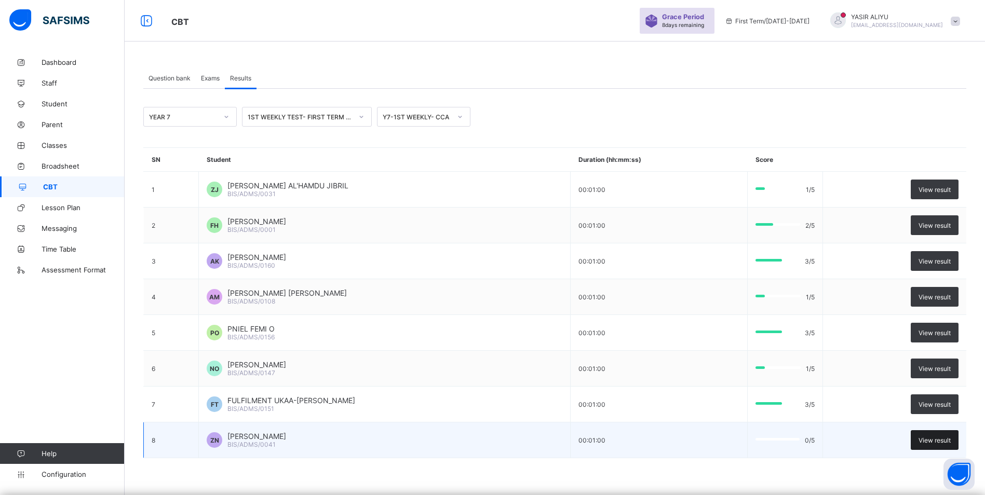
click at [938, 438] on span "View result" at bounding box center [935, 441] width 32 height 8
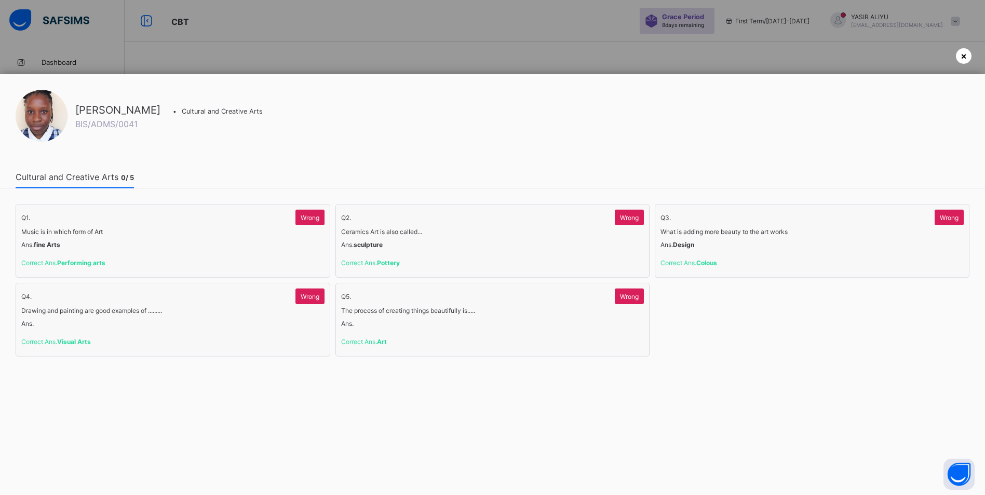
click at [961, 57] on span "×" at bounding box center [964, 55] width 6 height 11
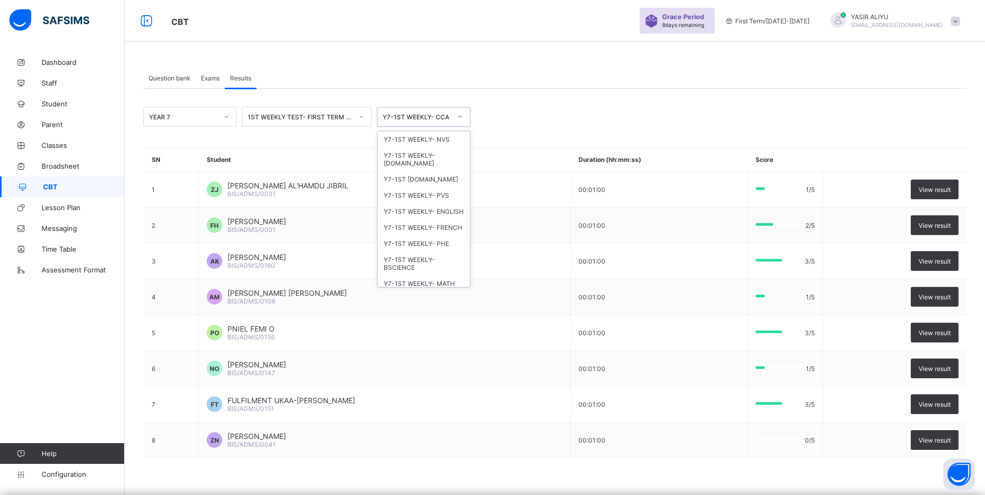
scroll to position [130, 0]
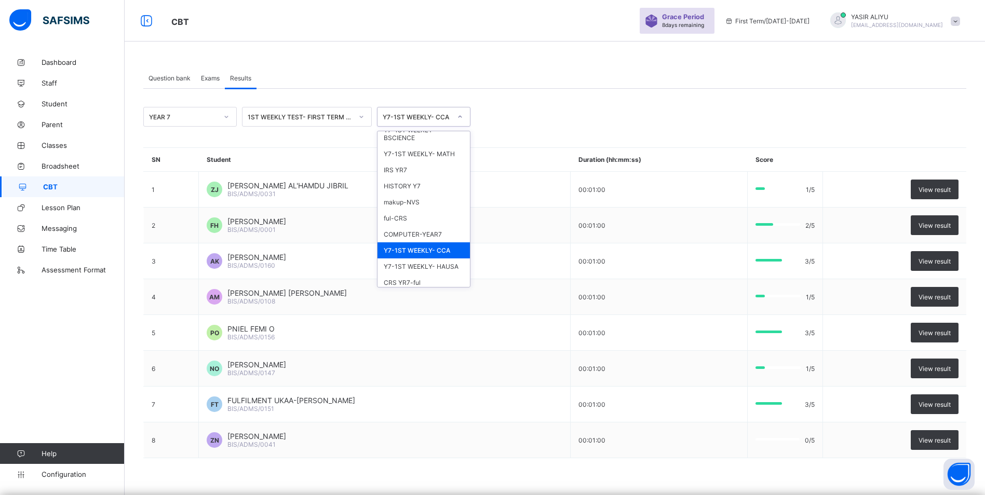
click at [460, 116] on icon at bounding box center [460, 117] width 6 height 10
click at [418, 122] on div "Y7-1ST WEEKLY- PHE" at bounding box center [424, 114] width 92 height 16
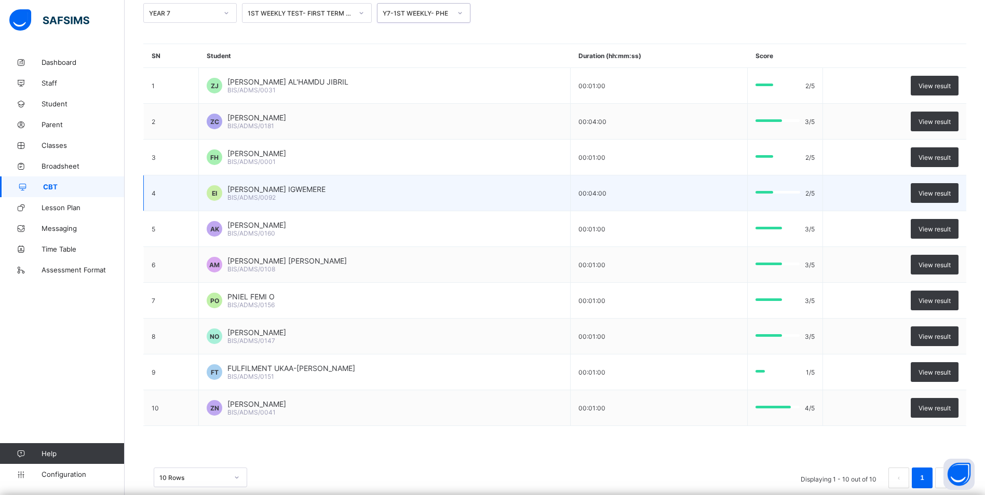
scroll to position [0, 0]
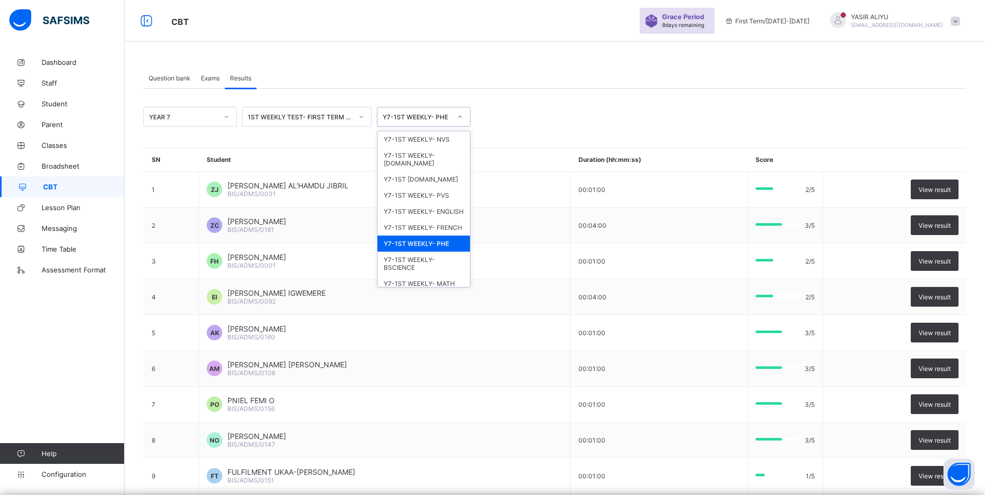
click at [460, 118] on icon at bounding box center [460, 117] width 6 height 10
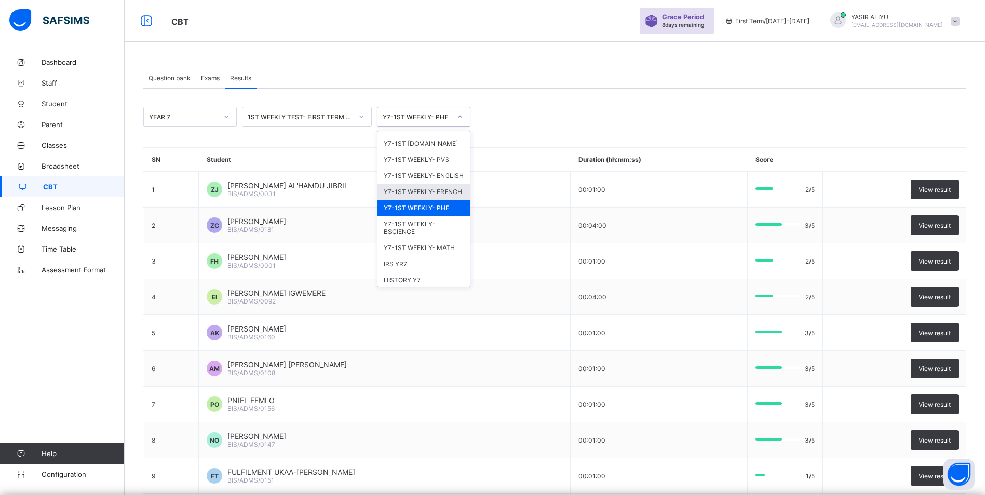
scroll to position [52, 0]
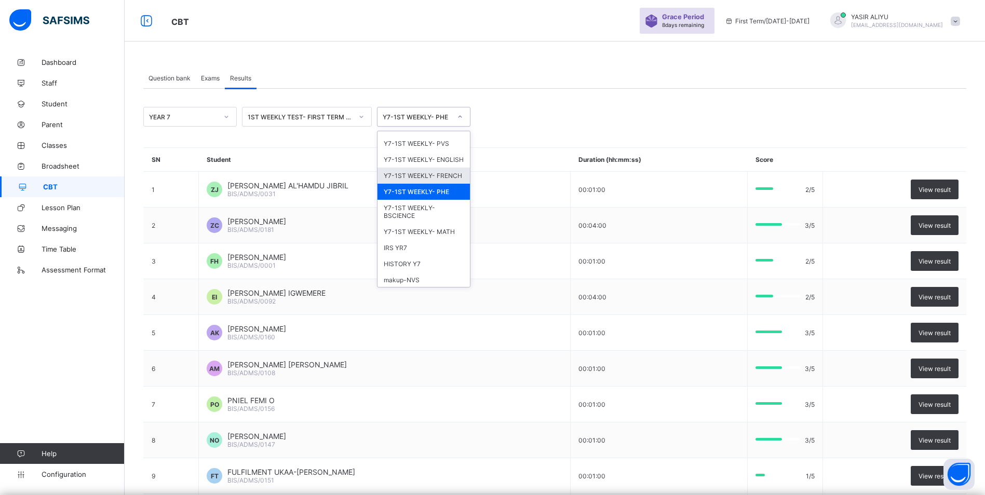
click at [414, 184] on div "Y7-1ST WEEKLY- FRENCH" at bounding box center [424, 176] width 92 height 16
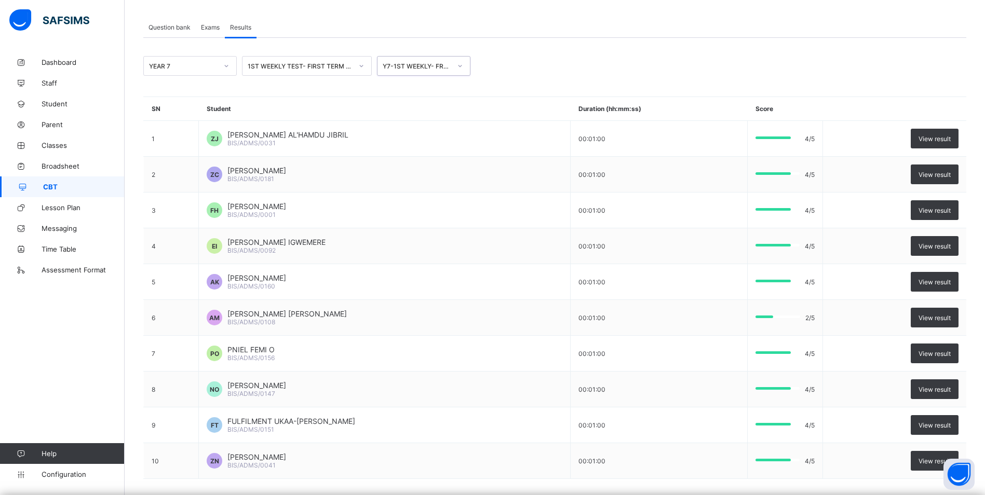
scroll to position [0, 0]
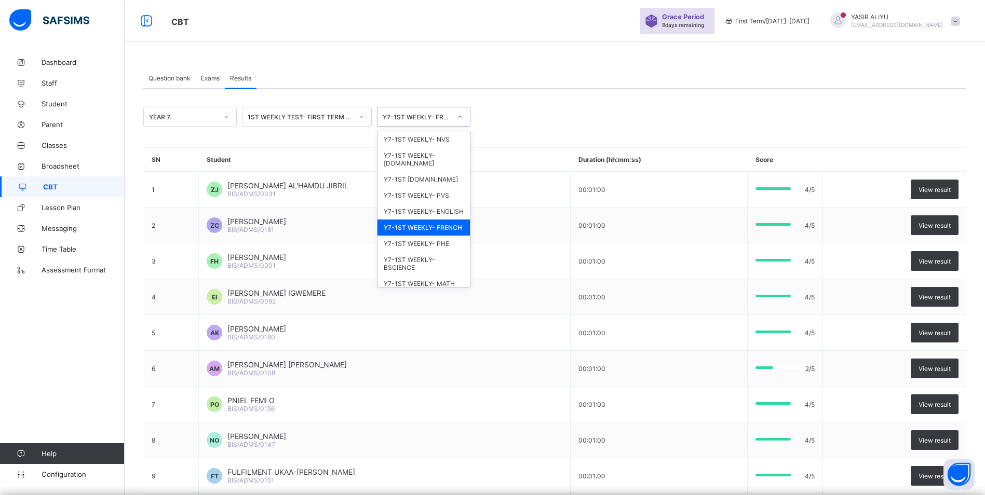
click at [462, 115] on icon at bounding box center [460, 117] width 6 height 10
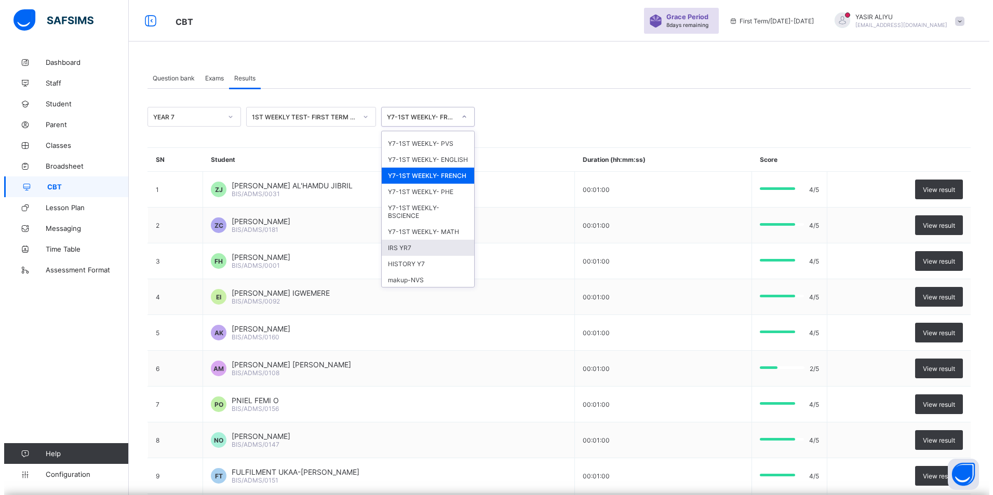
scroll to position [104, 0]
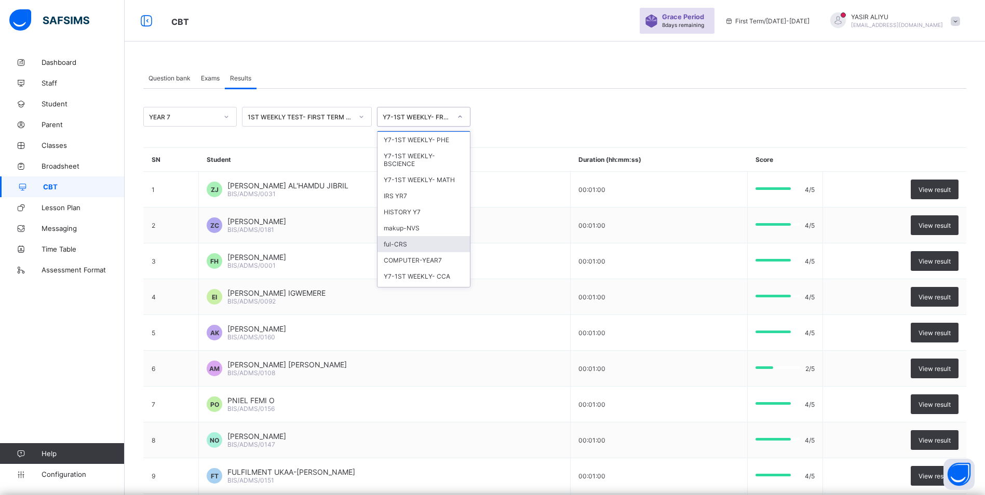
click at [405, 252] on div "ful-CRS" at bounding box center [424, 244] width 92 height 16
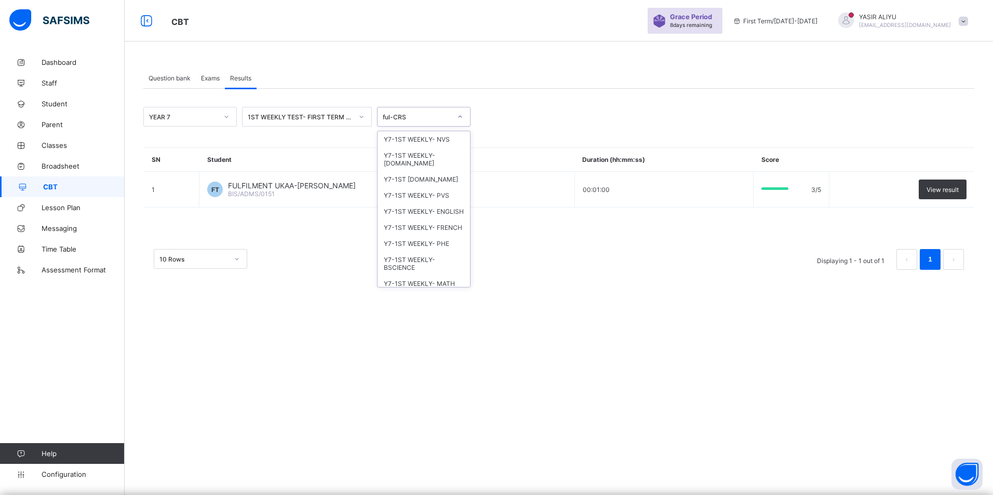
scroll to position [98, 0]
click at [461, 116] on icon at bounding box center [460, 117] width 6 height 10
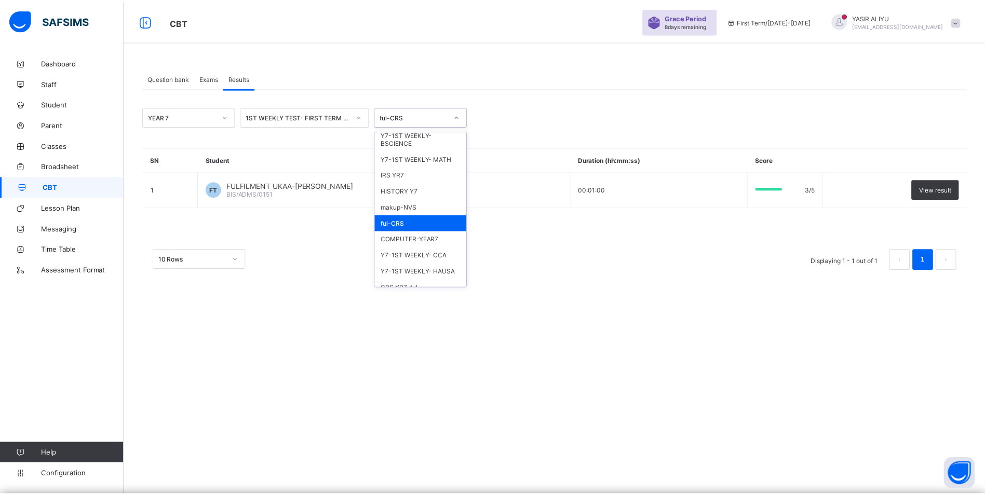
scroll to position [181, 0]
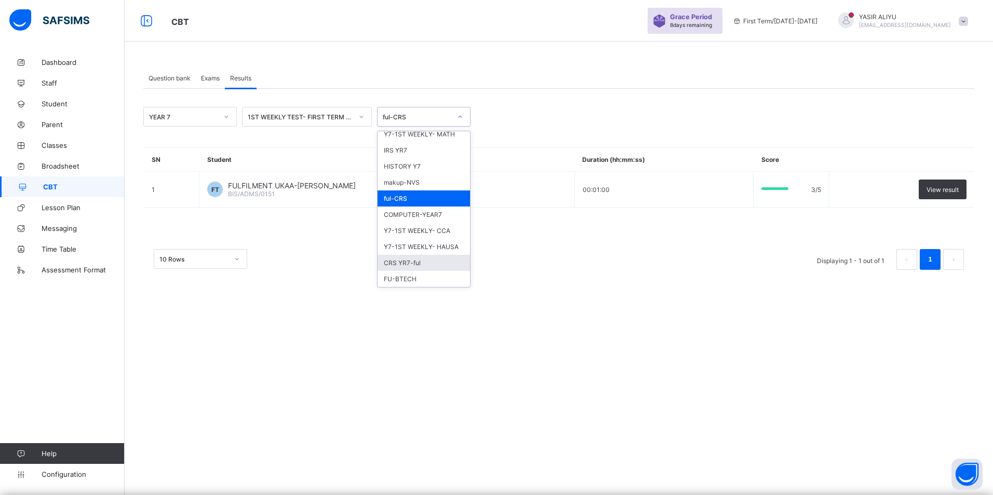
click at [428, 263] on div "CRS YR7-ful" at bounding box center [424, 263] width 92 height 16
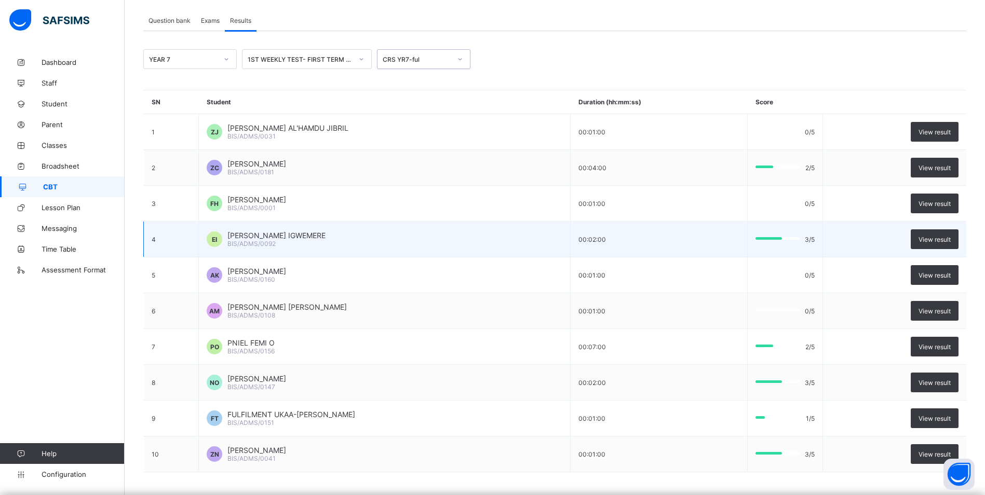
scroll to position [0, 0]
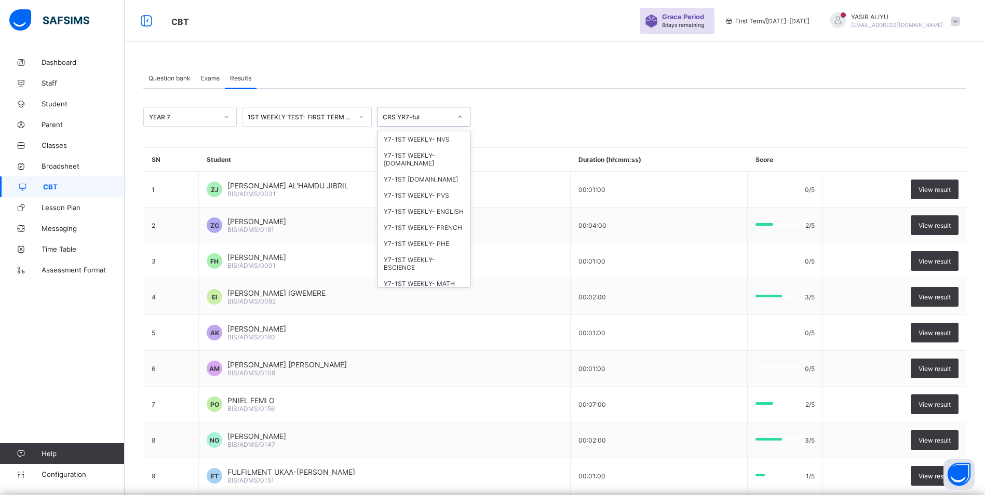
click at [460, 115] on icon at bounding box center [460, 117] width 6 height 10
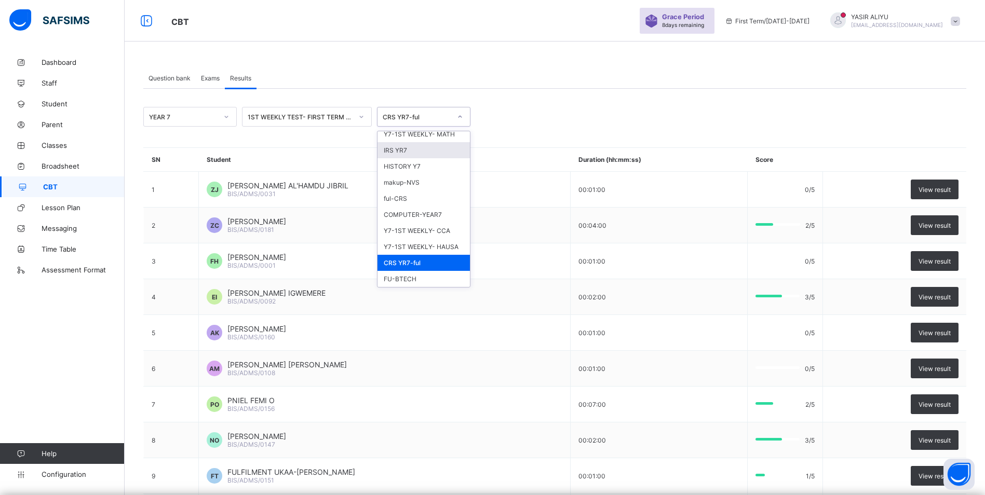
click at [420, 146] on div "IRS YR7" at bounding box center [424, 150] width 92 height 16
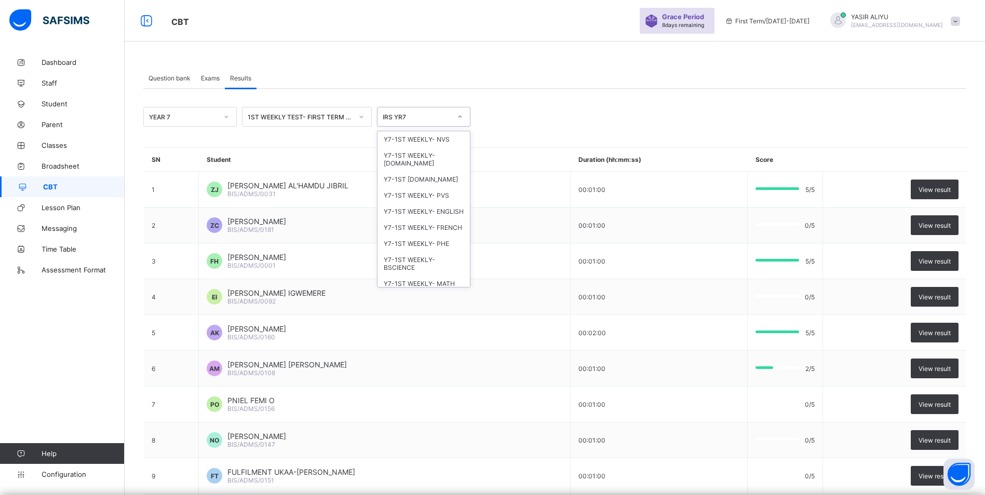
click at [462, 115] on icon at bounding box center [460, 117] width 6 height 10
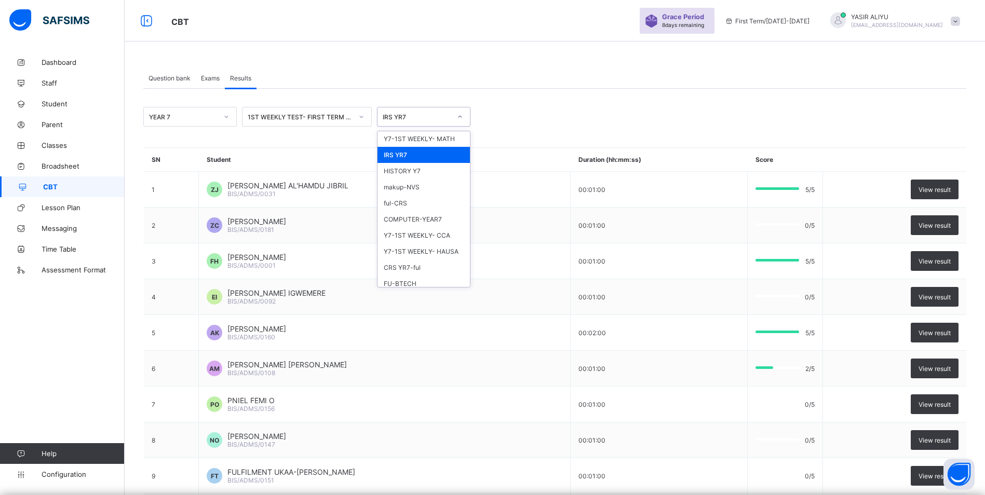
scroll to position [153, 0]
click at [423, 255] on div "Y7-1ST WEEKLY- HAUSA" at bounding box center [424, 247] width 92 height 16
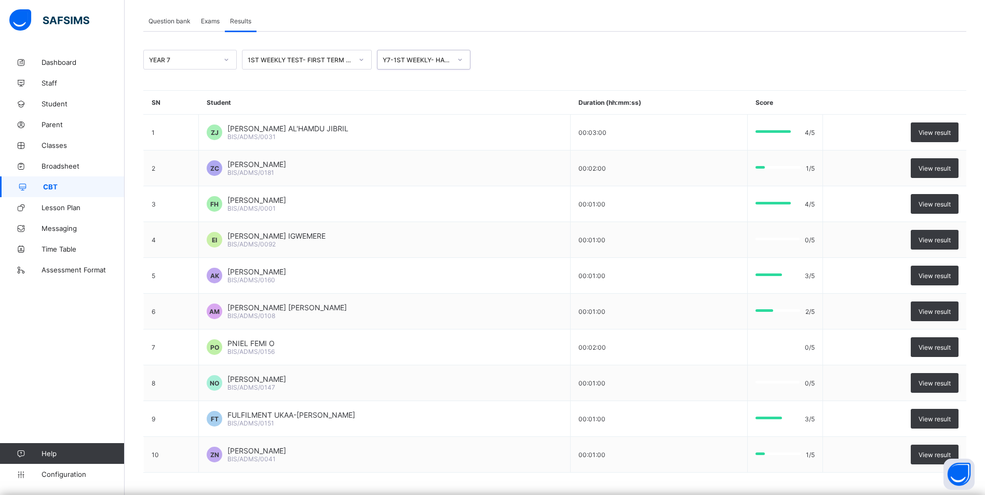
scroll to position [0, 0]
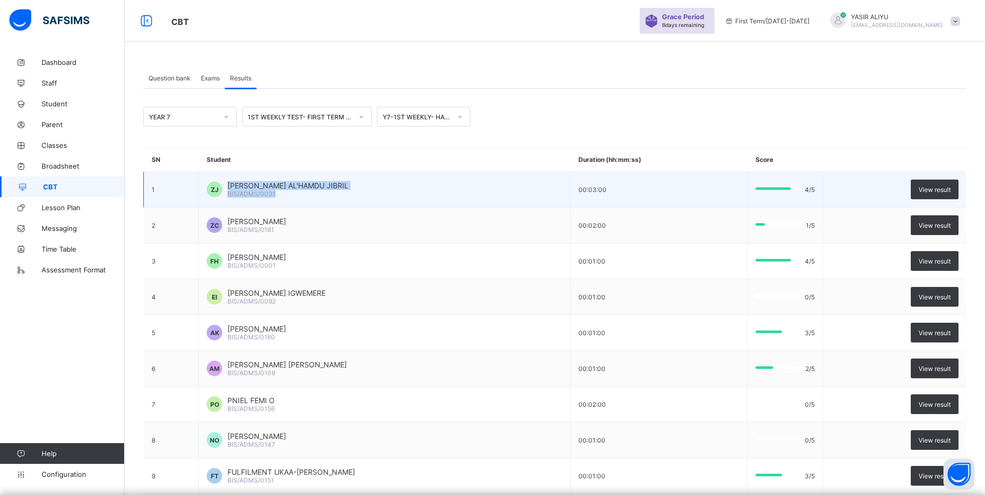
drag, startPoint x: 227, startPoint y: 184, endPoint x: 278, endPoint y: 193, distance: 52.2
click at [278, 193] on div "ZAINAB NAWAL AL'HAMDU JIBRIL BIS/ADMS/0031" at bounding box center [287, 189] width 121 height 17
copy div "ZAINAB NAWAL AL'HAMDU JIBRIL BIS/ADMS/0031"
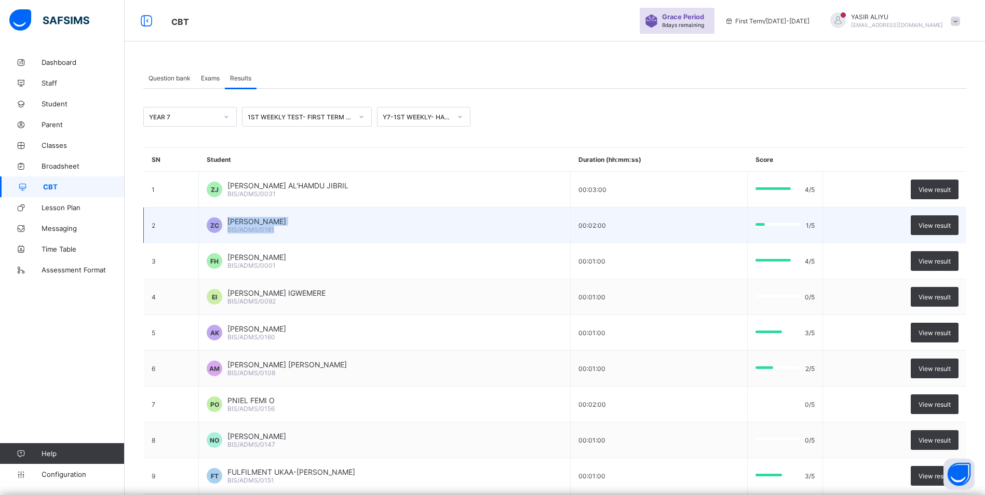
drag, startPoint x: 227, startPoint y: 220, endPoint x: 272, endPoint y: 231, distance: 46.1
click at [272, 231] on div "ZITA CHUKWUEMEKA BIS/ADMS/0181" at bounding box center [256, 225] width 59 height 17
copy div "ZITA CHUKWUEMEKA BIS/ADMS/0181"
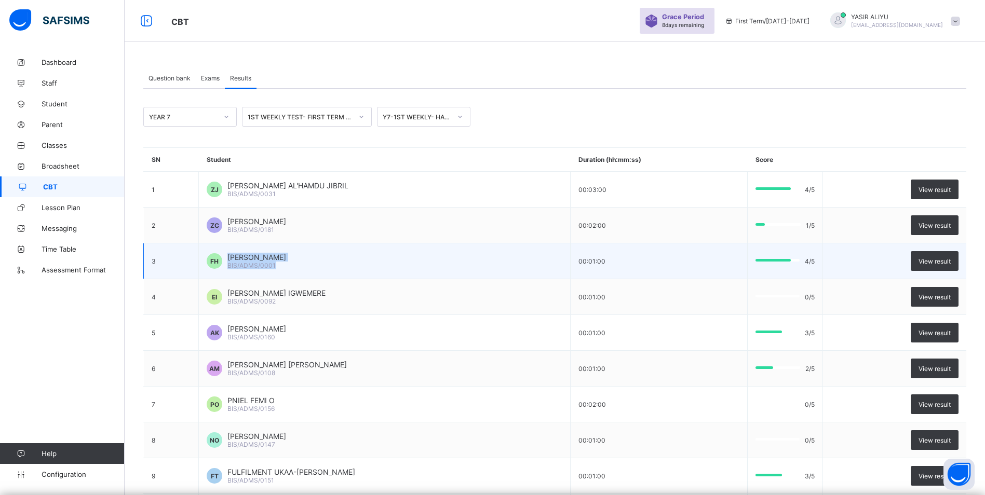
drag, startPoint x: 226, startPoint y: 257, endPoint x: 296, endPoint y: 263, distance: 69.8
click at [286, 263] on div "FATIMA KUMO HARUNA BIS/ADMS/0001" at bounding box center [256, 261] width 59 height 17
copy div "FATIMA KUMO HARUNA BIS/ADMS/0001"
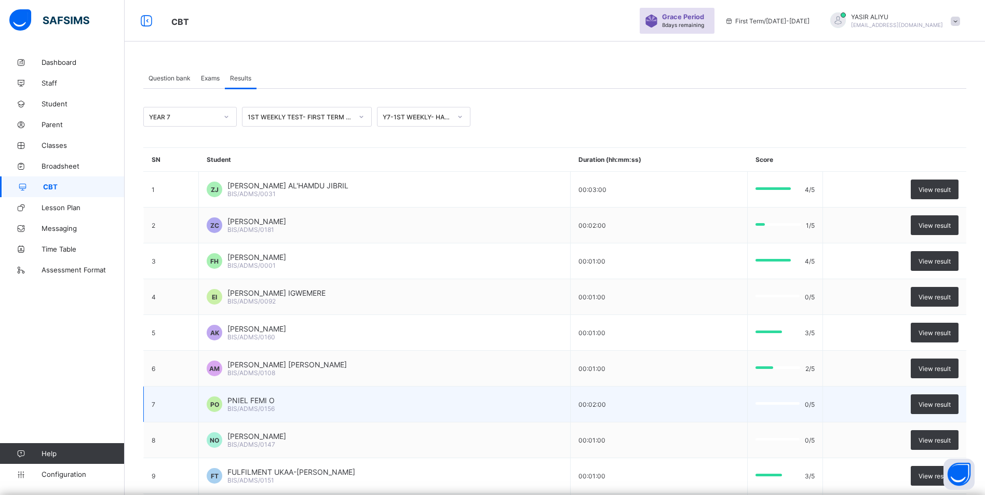
click at [357, 402] on div "PO PNIEL FEMI O BIS/ADMS/0156" at bounding box center [385, 404] width 356 height 17
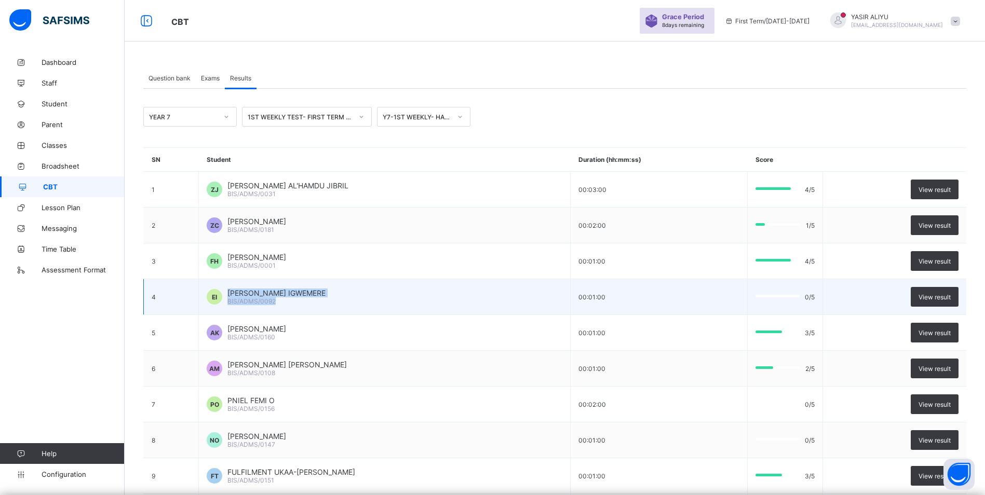
drag, startPoint x: 227, startPoint y: 290, endPoint x: 278, endPoint y: 298, distance: 51.4
click at [278, 298] on div "ELEANA KOSISORCHUKWU IGWEMERE BIS/ADMS/0092" at bounding box center [276, 297] width 98 height 17
copy div "ELEANA KOSISORCHUKWU IGWEMERE BIS/ADMS/0092"
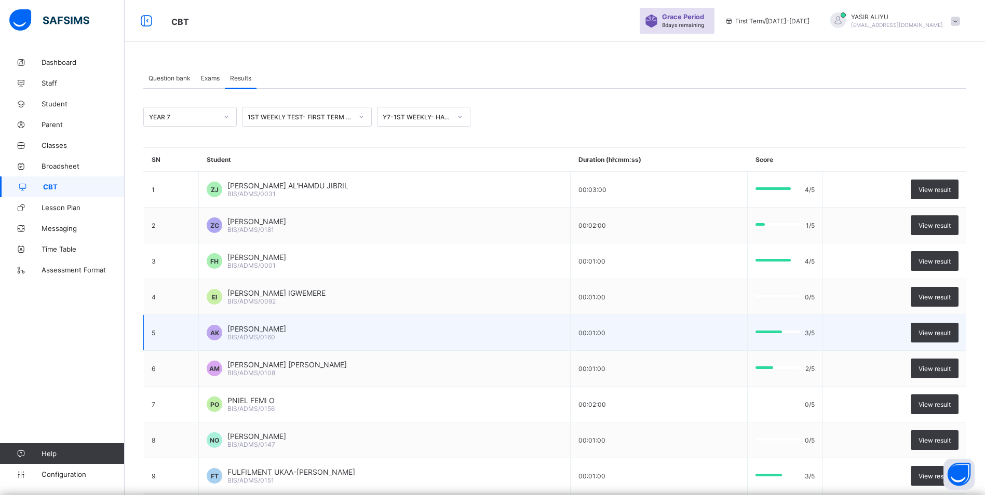
click at [226, 328] on div "AK AHMED SALEH KABIRU BIS/ADMS/0160" at bounding box center [385, 333] width 356 height 17
drag, startPoint x: 226, startPoint y: 328, endPoint x: 243, endPoint y: 342, distance: 22.1
click at [243, 342] on td "AK AHMED SALEH KABIRU BIS/ADMS/0160" at bounding box center [385, 333] width 372 height 36
drag, startPoint x: 227, startPoint y: 326, endPoint x: 289, endPoint y: 339, distance: 63.1
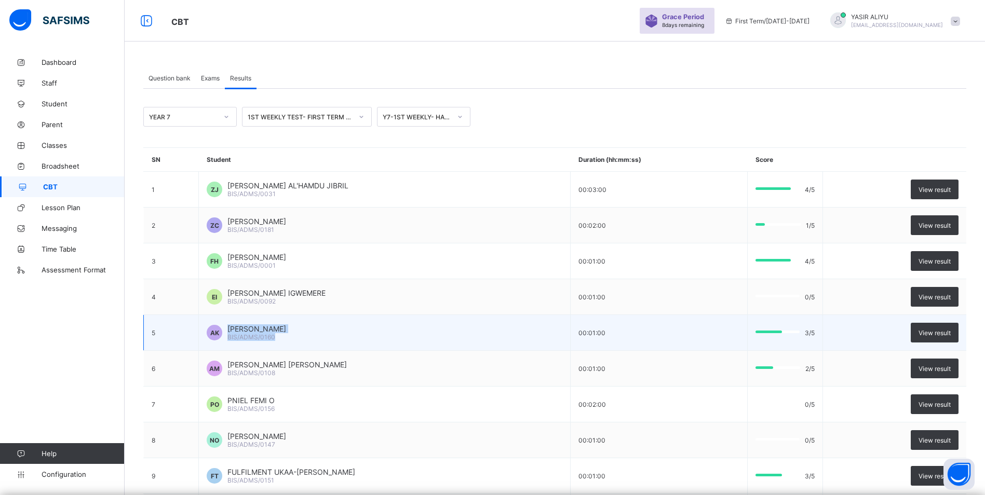
click at [286, 339] on div "AHMED SALEH KABIRU BIS/ADMS/0160" at bounding box center [256, 333] width 59 height 17
copy div "AHMED SALEH KABIRU BIS/ADMS/0160"
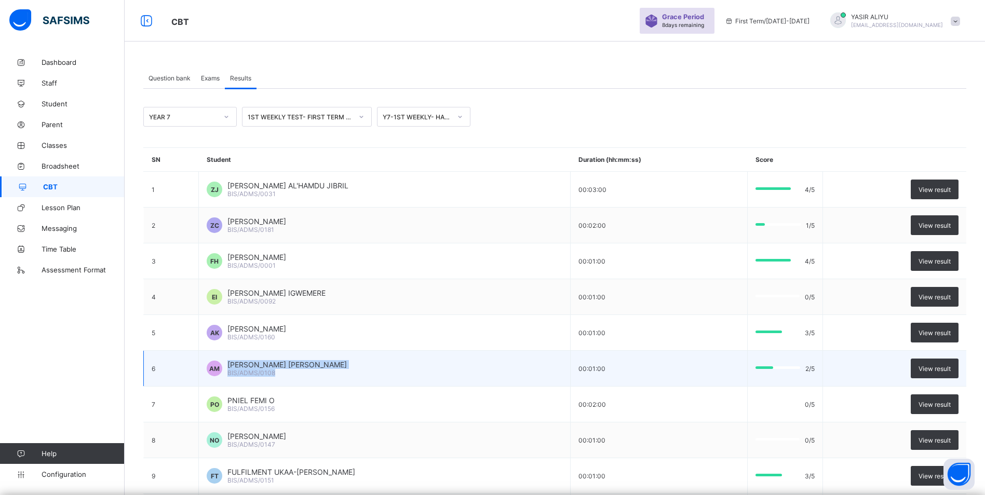
drag, startPoint x: 226, startPoint y: 364, endPoint x: 273, endPoint y: 374, distance: 47.9
click at [273, 374] on div "ABDUL-AZEEZ ABIOLA MATTI BIS/ADMS/0108" at bounding box center [286, 368] width 119 height 17
copy div "ABDUL-AZEEZ ABIOLA MATTI BIS/ADMS/0108"
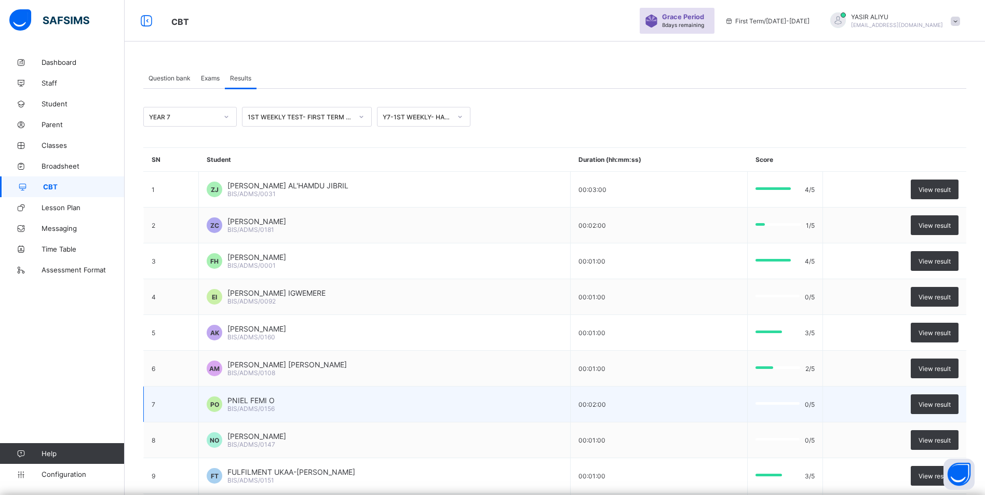
click at [368, 396] on td "PO PNIEL FEMI O BIS/ADMS/0156" at bounding box center [385, 405] width 372 height 36
drag, startPoint x: 226, startPoint y: 398, endPoint x: 274, endPoint y: 409, distance: 49.0
click at [274, 409] on div "PO PNIEL FEMI O BIS/ADMS/0156" at bounding box center [385, 404] width 356 height 17
copy div "PNIEL FEMI O BIS/ADMS/0156"
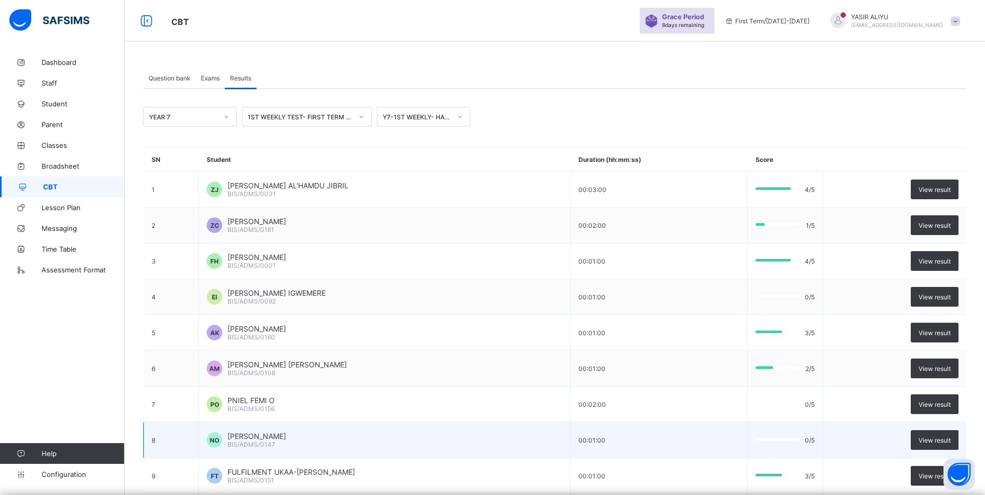
click at [301, 439] on div "NO NORA OKPOWE BIS/ADMS/0147" at bounding box center [385, 440] width 356 height 17
drag, startPoint x: 226, startPoint y: 434, endPoint x: 276, endPoint y: 443, distance: 50.2
click at [276, 443] on div "NORA OKPOWE BIS/ADMS/0147" at bounding box center [256, 440] width 59 height 17
copy div "NORA OKPOWE BIS/ADMS/0147"
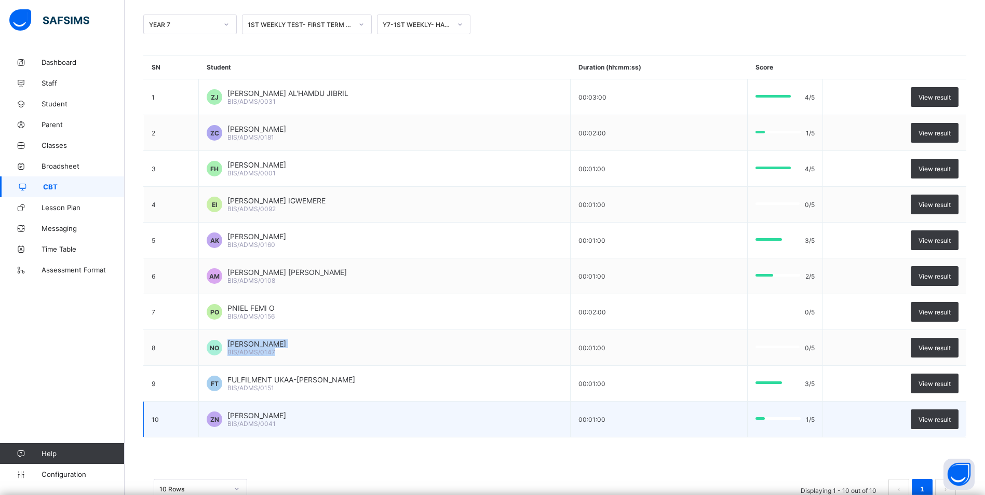
scroll to position [104, 0]
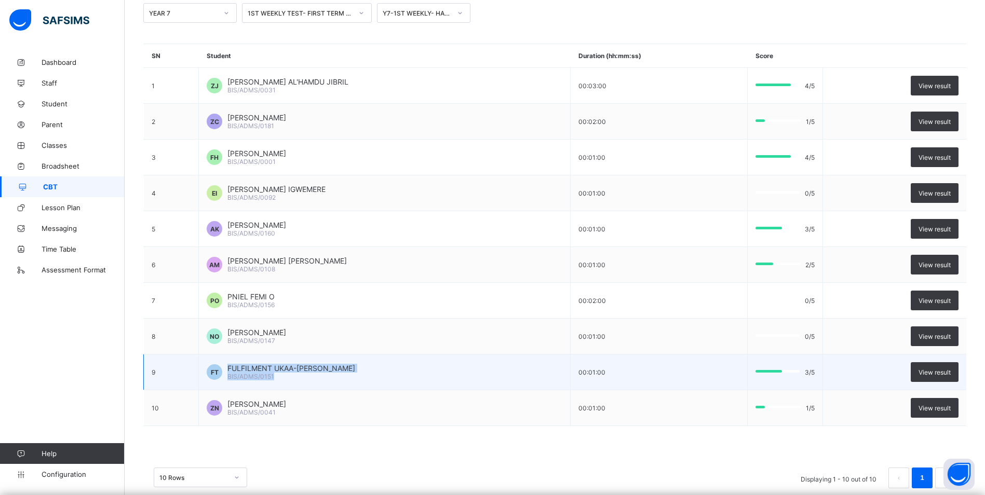
drag, startPoint x: 227, startPoint y: 365, endPoint x: 275, endPoint y: 376, distance: 49.0
click at [275, 376] on div "FULFILMENT UKAA-IKUAN TORKWASE BIS/ADMS/0151" at bounding box center [291, 372] width 128 height 17
copy div "FULFILMENT UKAA-IKUAN TORKWASE BIS/ADMS/0151"
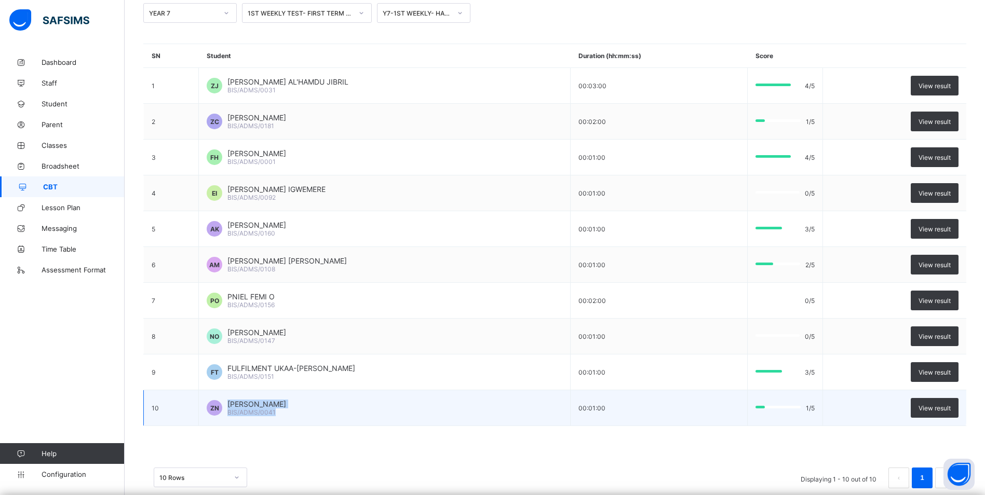
drag, startPoint x: 227, startPoint y: 404, endPoint x: 278, endPoint y: 412, distance: 52.0
click at [278, 412] on div "ZOE LONDA VINIMA NZIDEE BIS/ADMS/0041" at bounding box center [256, 408] width 59 height 17
copy div "ZOE LONDA VINIMA NZIDEE BIS/ADMS/0041"
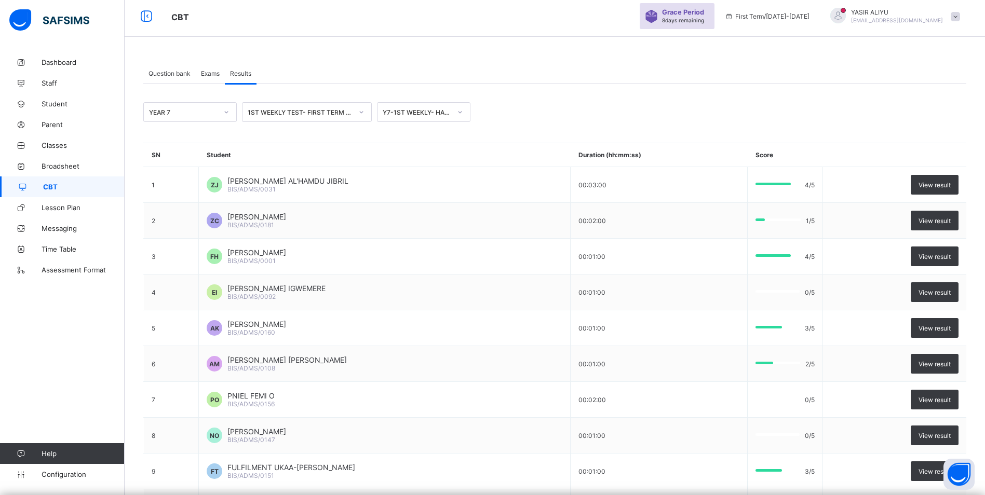
scroll to position [0, 0]
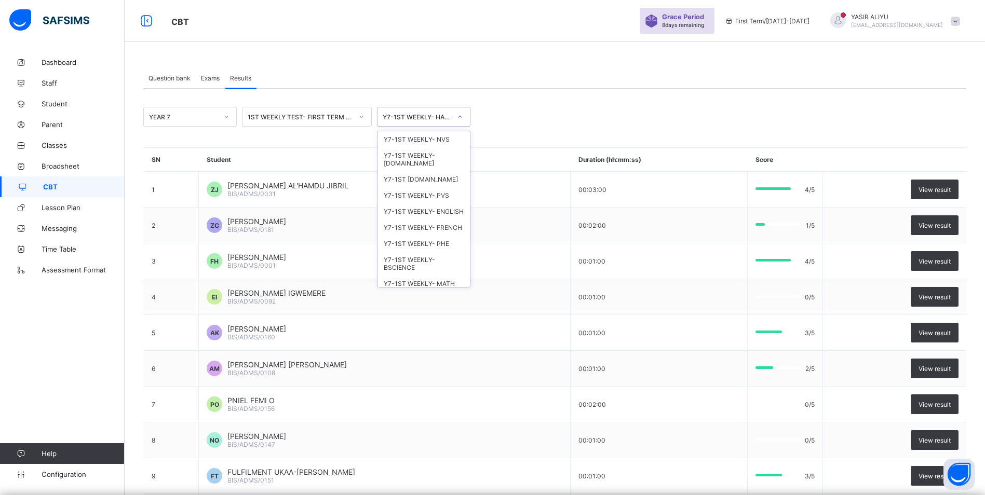
click at [461, 114] on icon at bounding box center [460, 117] width 6 height 10
click at [435, 137] on div "Y7-1ST WEEKLY- NVS" at bounding box center [424, 139] width 92 height 16
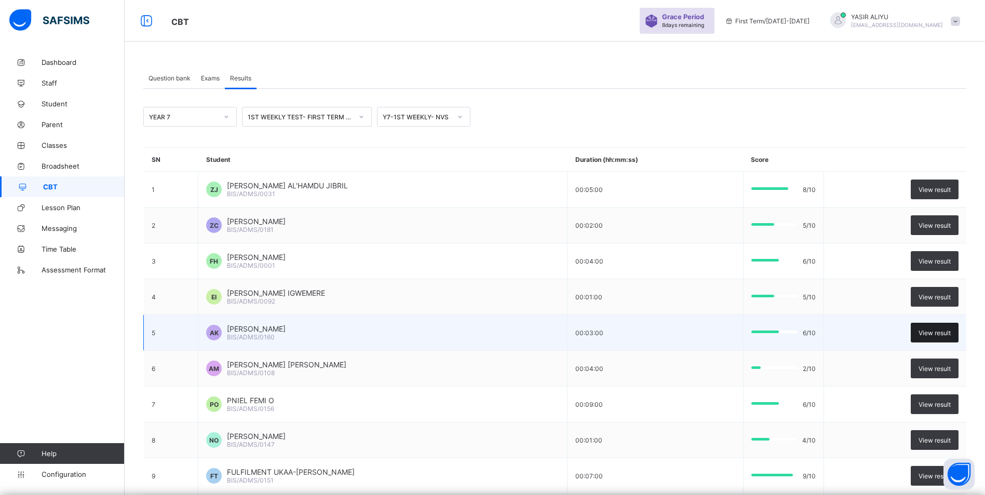
click at [937, 334] on span "View result" at bounding box center [935, 333] width 32 height 8
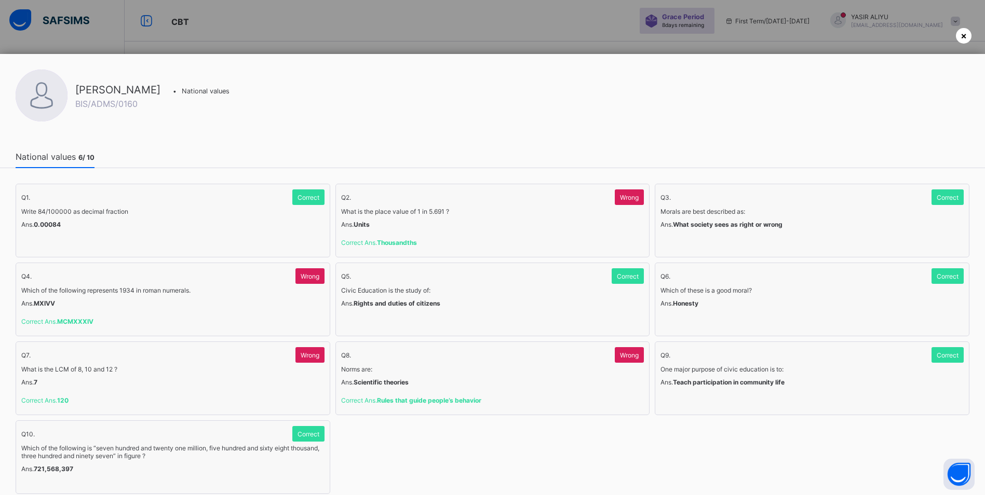
click at [958, 37] on div "×" at bounding box center [964, 36] width 16 height 16
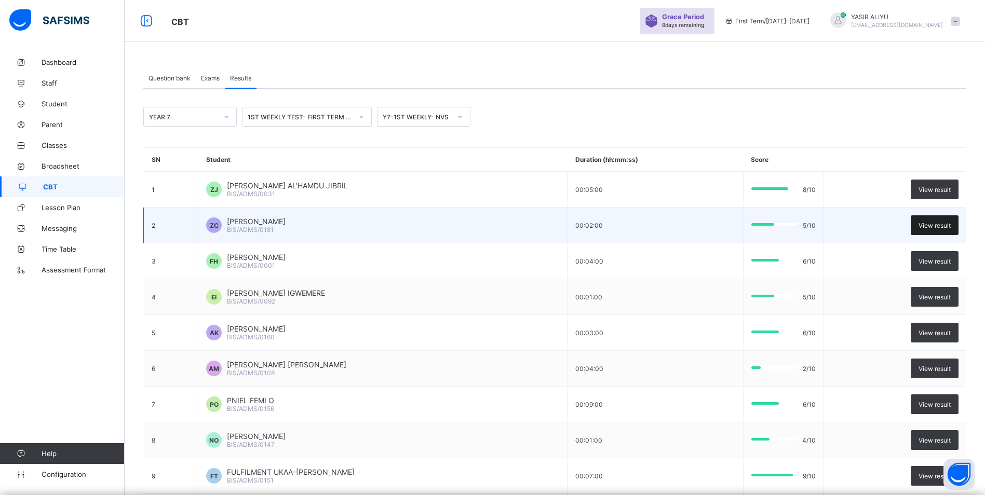
click at [940, 222] on span "View result" at bounding box center [935, 226] width 32 height 8
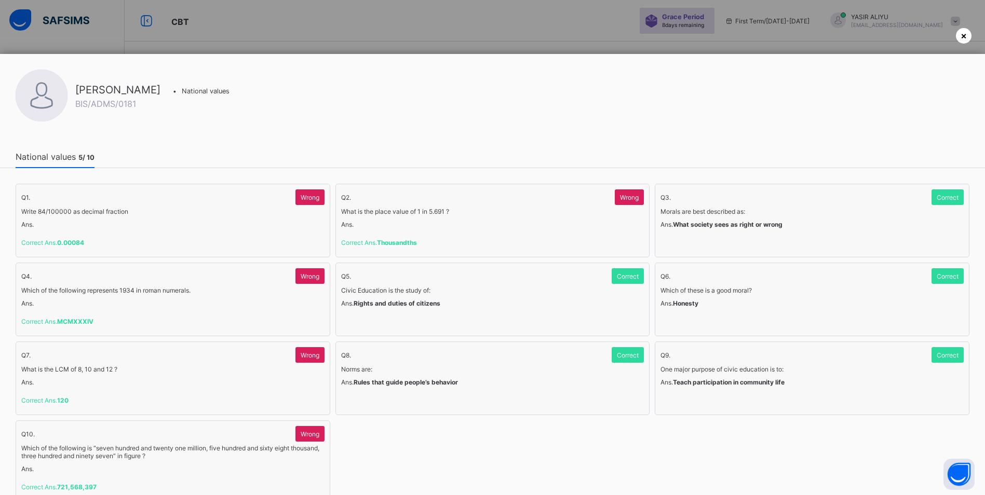
click at [968, 35] on div "×" at bounding box center [964, 36] width 16 height 16
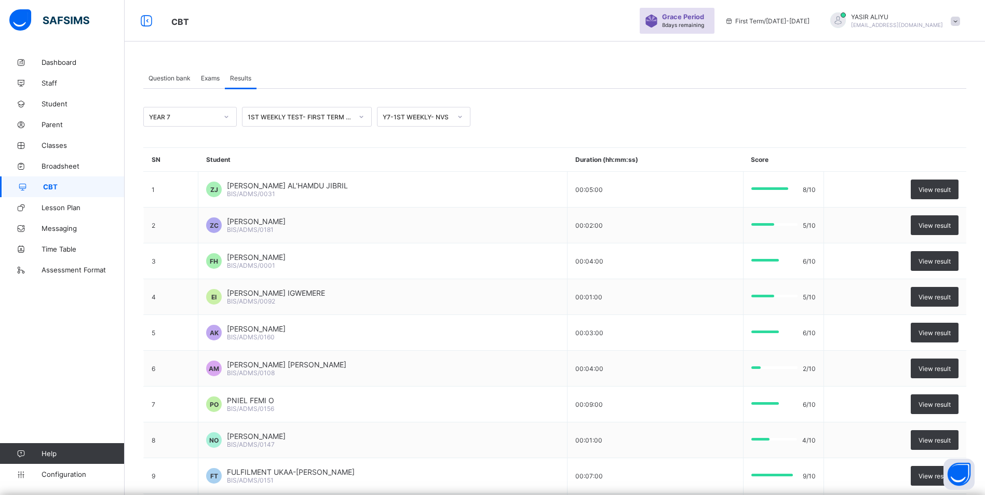
click at [960, 21] on span at bounding box center [955, 21] width 9 height 9
click at [944, 119] on span "Logout" at bounding box center [926, 120] width 69 height 12
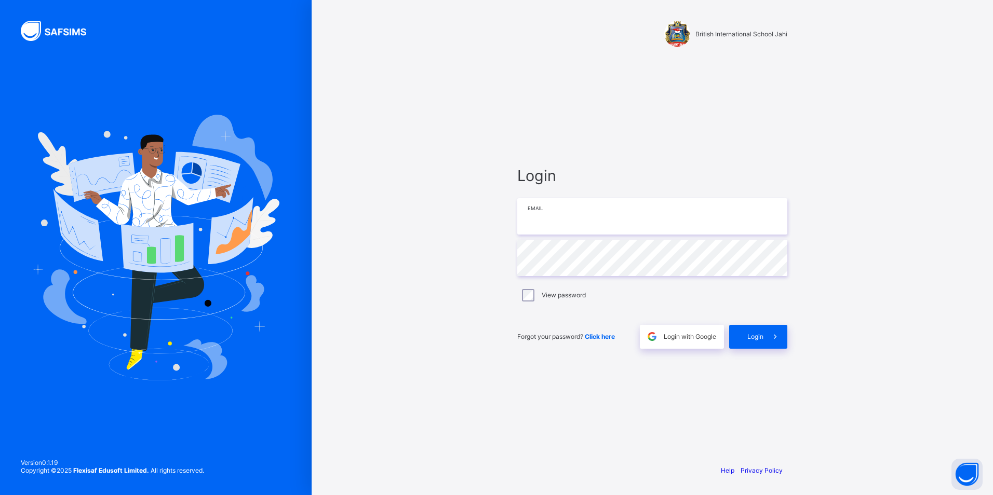
type input "**********"
